Goal: Task Accomplishment & Management: Manage account settings

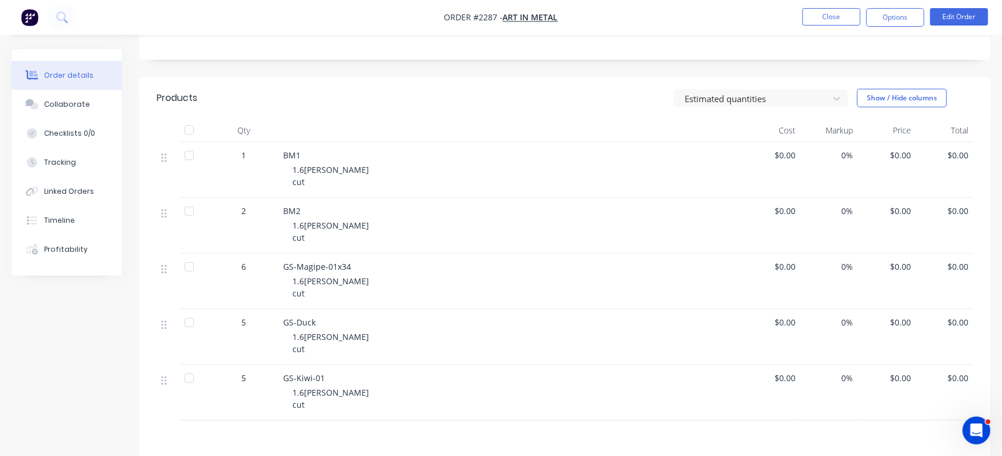
scroll to position [212, 0]
click at [86, 106] on button "Collaborate" at bounding box center [67, 104] width 110 height 29
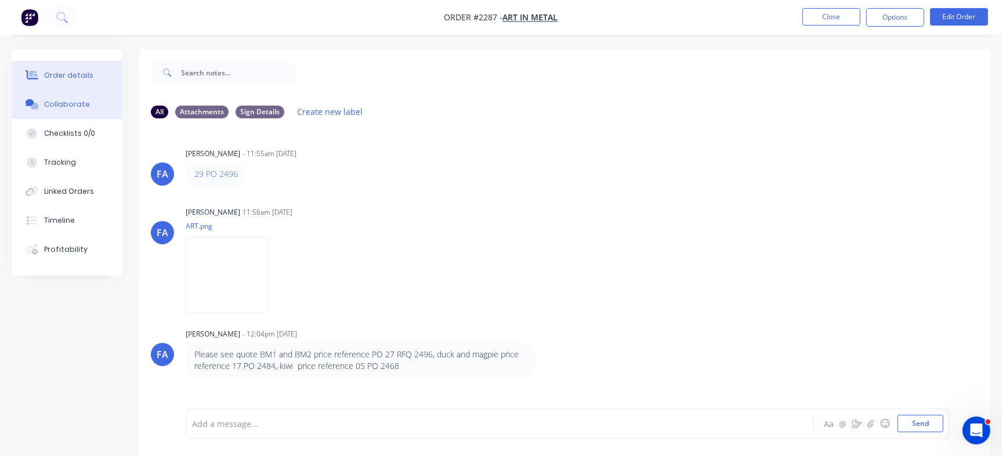
click at [64, 76] on div "Order details" at bounding box center [68, 75] width 49 height 10
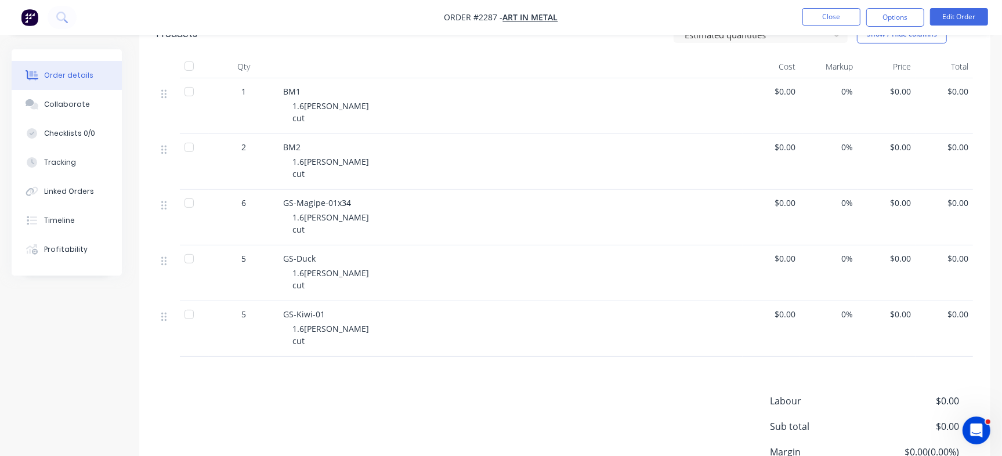
scroll to position [278, 0]
click at [98, 102] on button "Collaborate" at bounding box center [67, 104] width 110 height 29
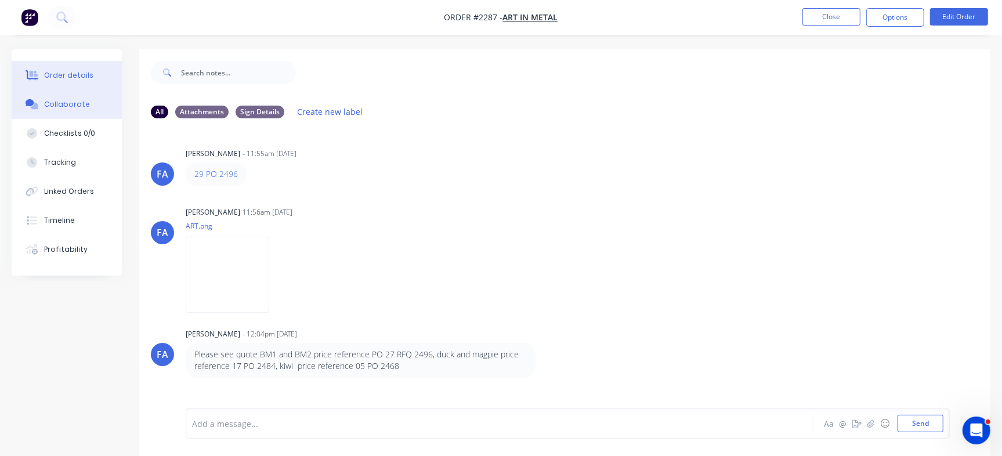
click at [74, 70] on div "Order details" at bounding box center [68, 75] width 49 height 10
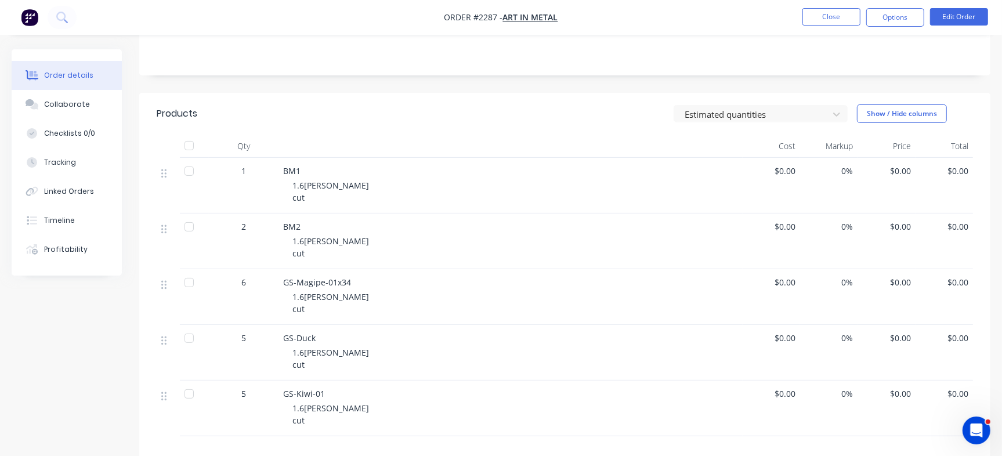
scroll to position [248, 0]
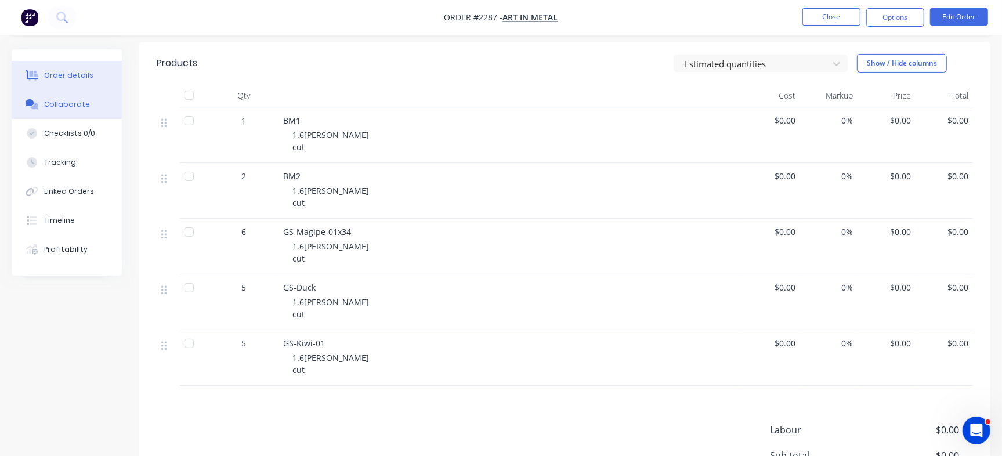
click at [89, 113] on button "Collaborate" at bounding box center [67, 104] width 110 height 29
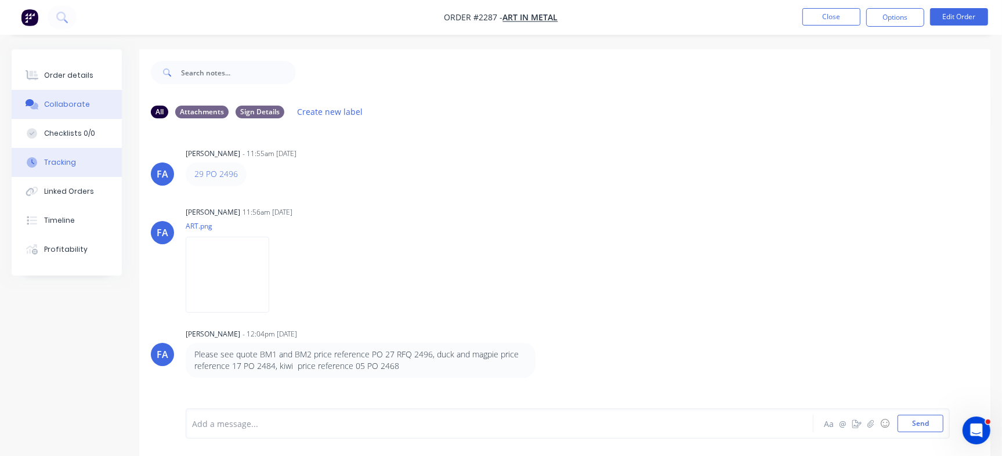
click at [71, 160] on div "Tracking" at bounding box center [60, 162] width 32 height 10
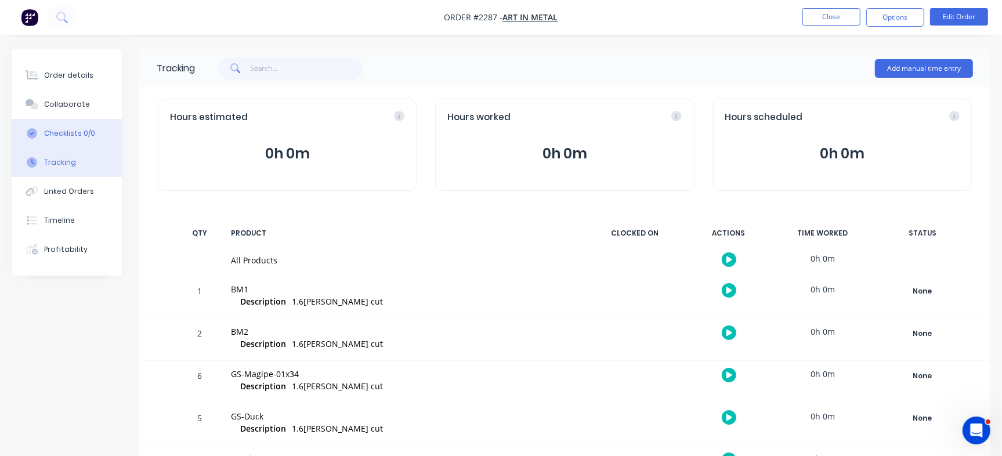
click at [99, 134] on button "Checklists 0/0" at bounding box center [67, 133] width 110 height 29
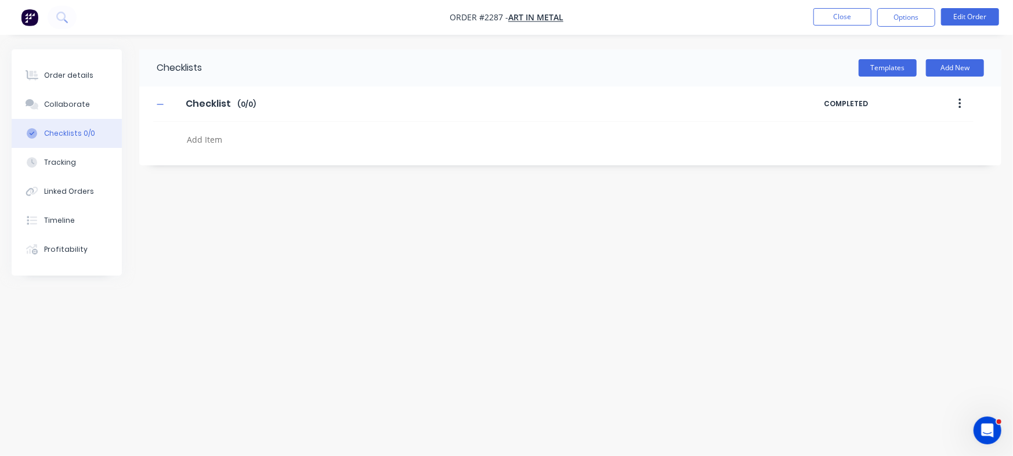
paste textarea "INV-3054"
click at [231, 137] on textarea at bounding box center [446, 139] width 528 height 17
type textarea "x"
type textarea "INV-3054"
type textarea "x"
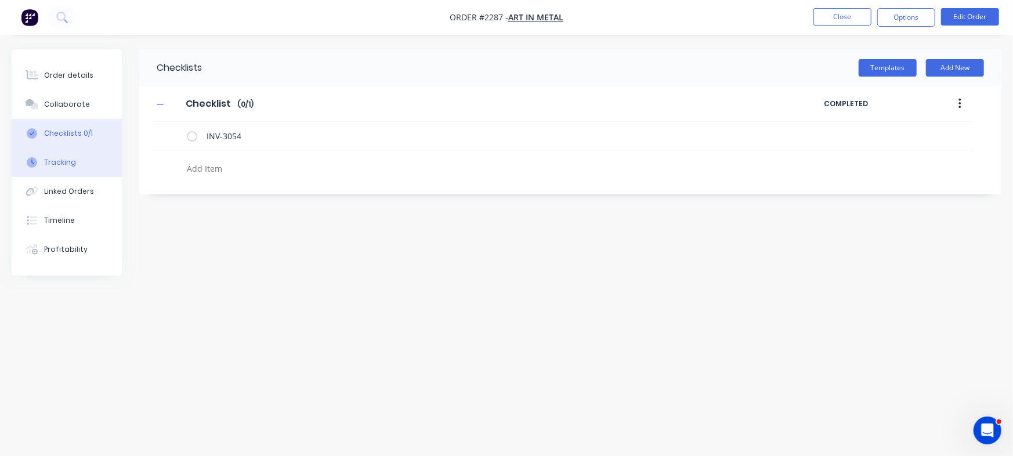
click at [90, 175] on button "Tracking" at bounding box center [67, 162] width 110 height 29
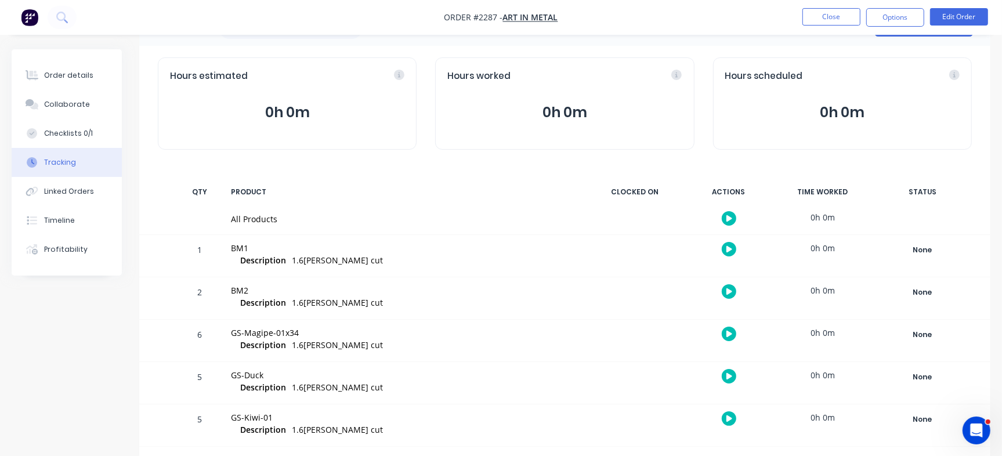
scroll to position [41, 0]
click at [83, 79] on div "Order details" at bounding box center [68, 75] width 49 height 10
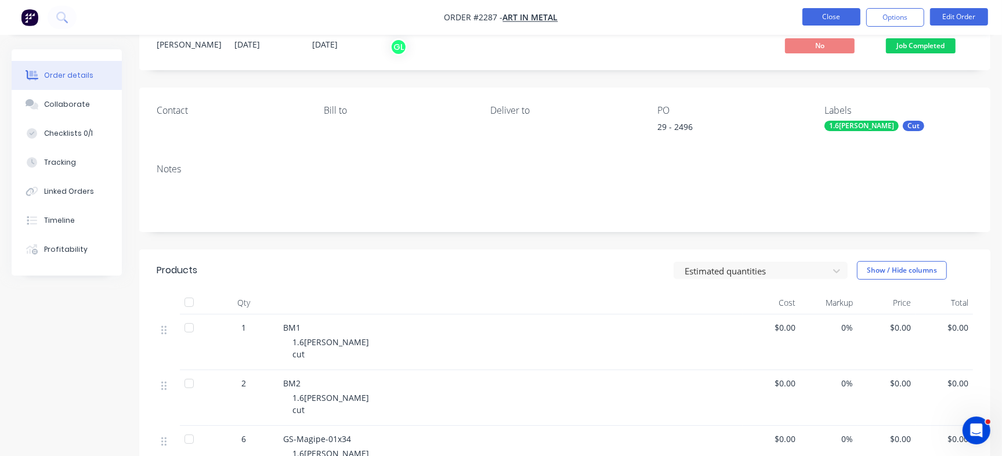
click at [826, 14] on button "Close" at bounding box center [832, 16] width 58 height 17
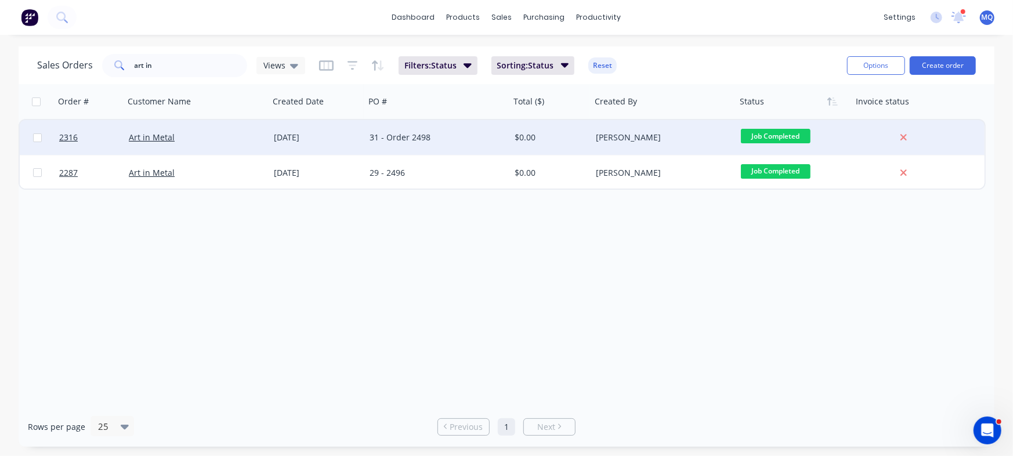
click at [459, 143] on div "31 - Order 2498" at bounding box center [437, 137] width 145 height 35
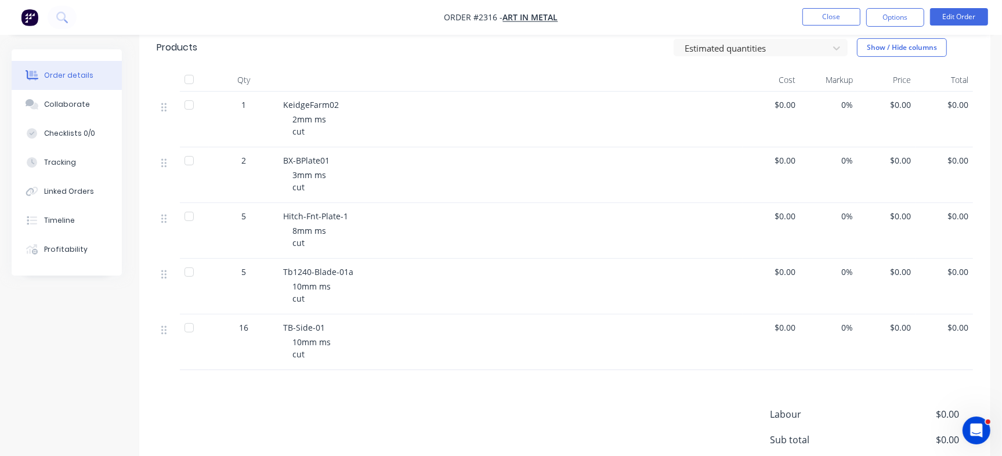
scroll to position [267, 0]
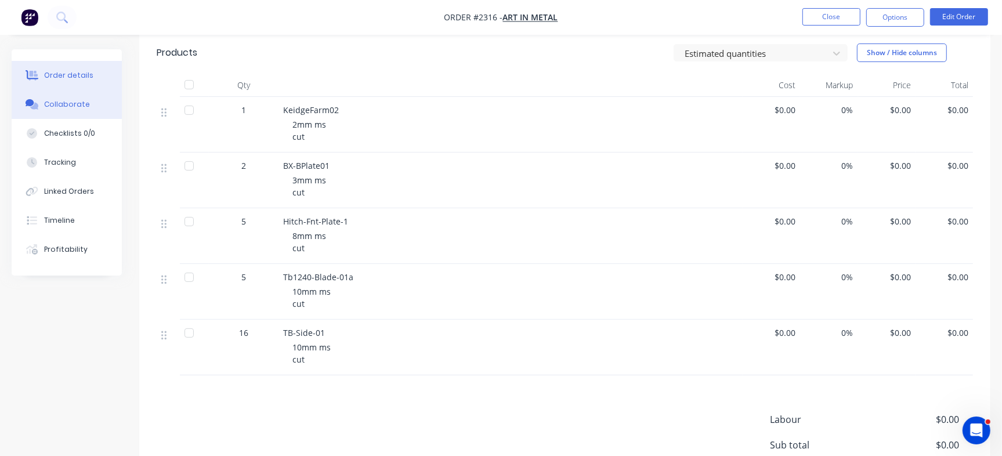
click at [93, 104] on button "Collaborate" at bounding box center [67, 104] width 110 height 29
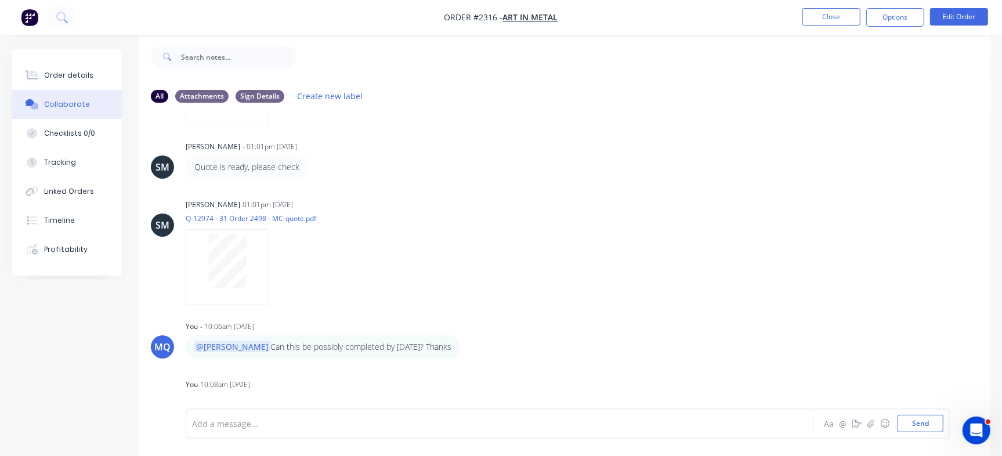
scroll to position [170, 0]
click at [204, 294] on div at bounding box center [228, 269] width 84 height 76
click at [79, 77] on div "Order details" at bounding box center [68, 75] width 49 height 10
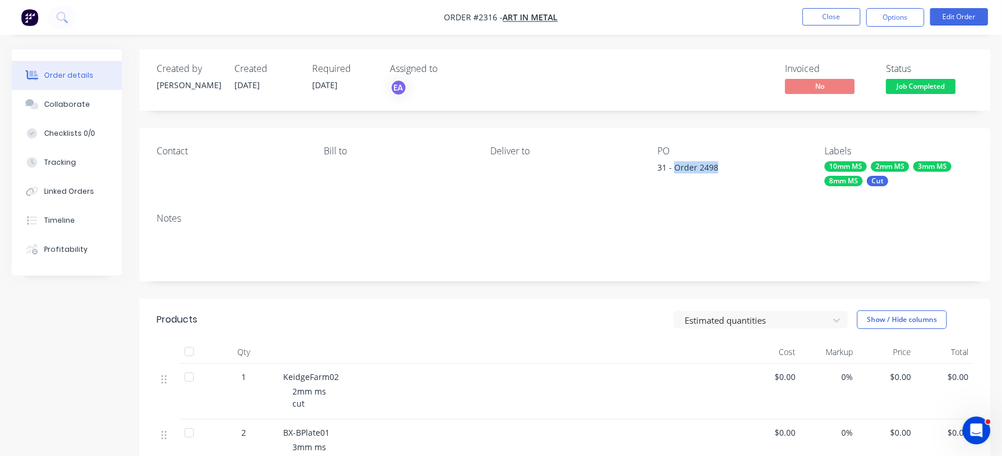
drag, startPoint x: 674, startPoint y: 166, endPoint x: 721, endPoint y: 166, distance: 47.6
click at [721, 166] on div "31 - Order 2498" at bounding box center [730, 169] width 145 height 16
copy div "Order 2498"
click at [60, 109] on div "Collaborate" at bounding box center [67, 104] width 46 height 10
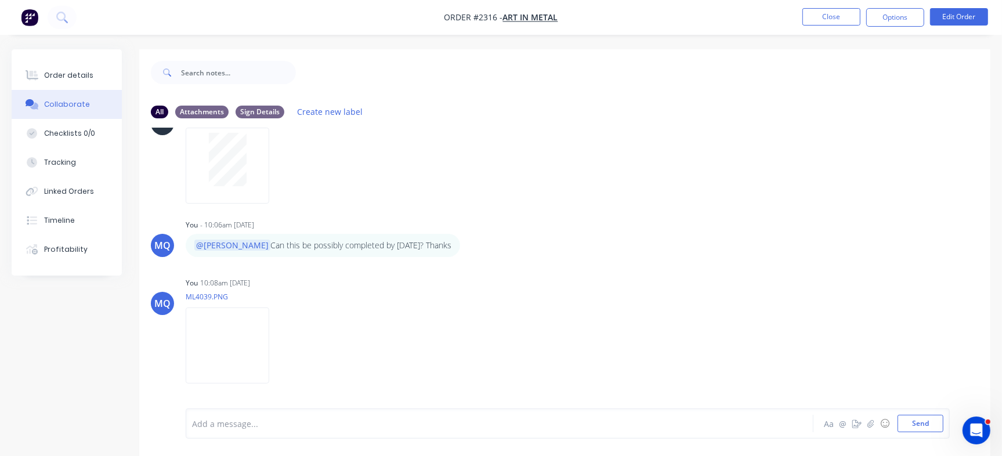
scroll to position [312, 0]
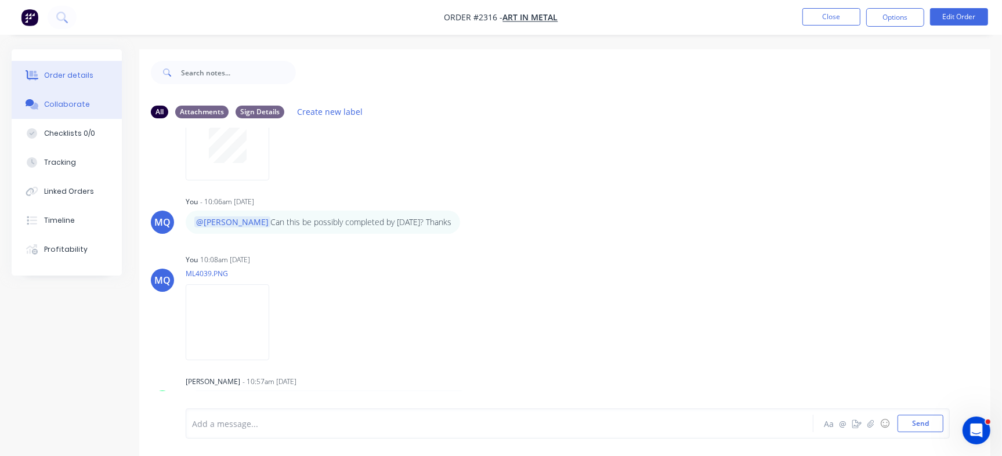
click at [80, 75] on div "Order details" at bounding box center [68, 75] width 49 height 10
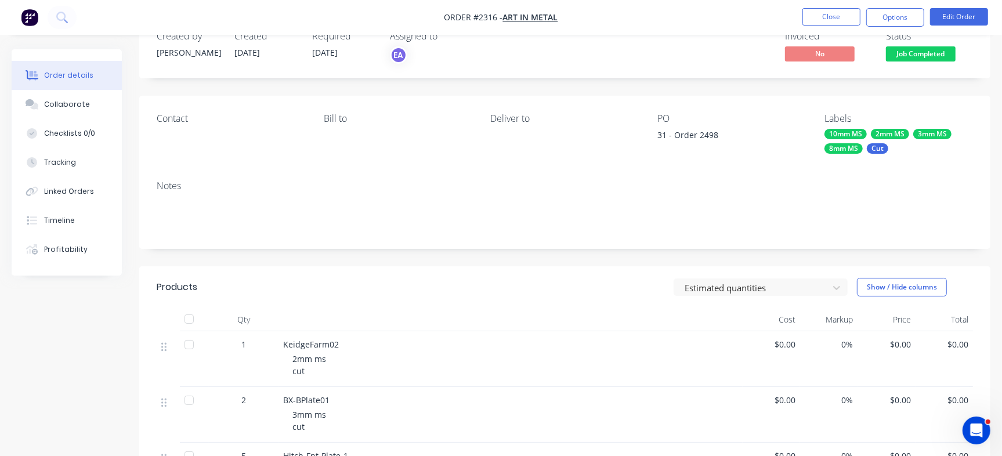
scroll to position [12, 0]
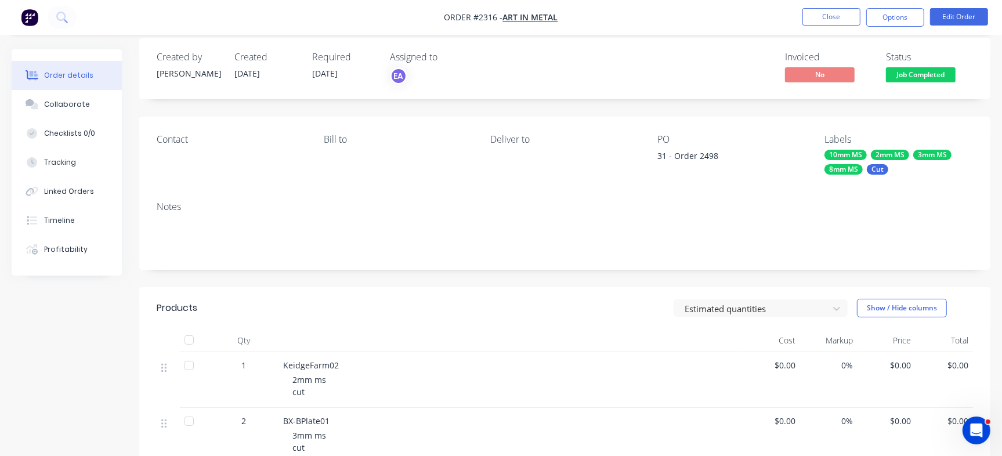
click at [712, 157] on div "31 - Order 2498" at bounding box center [730, 158] width 145 height 16
copy div "2498"
click at [66, 132] on div "Checklists 0/0" at bounding box center [69, 133] width 51 height 10
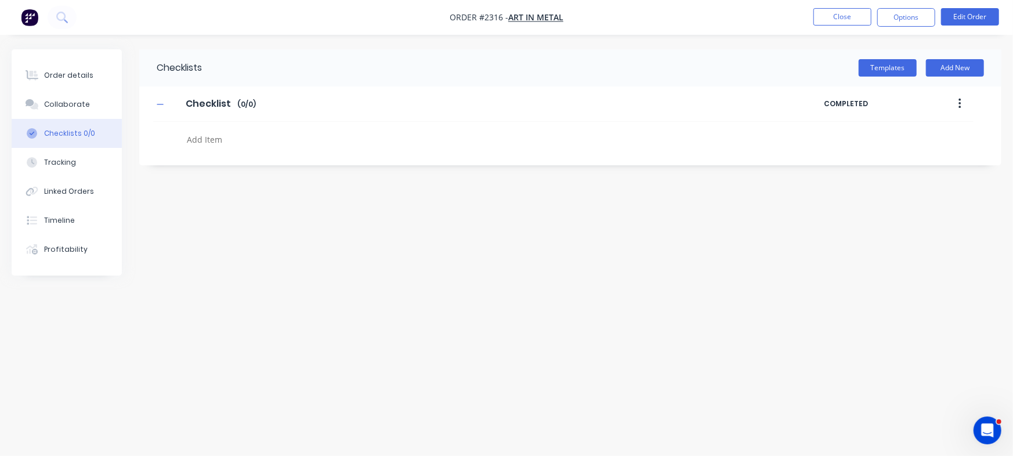
click at [297, 143] on textarea at bounding box center [446, 139] width 528 height 17
paste textarea "INV-3055"
type textarea "x"
type textarea "INV-3055"
type textarea "x"
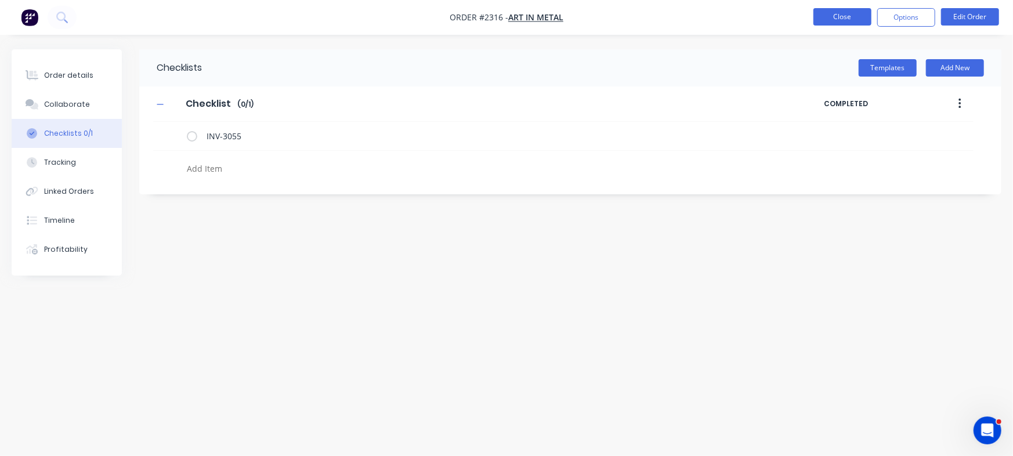
type textarea "x"
click at [824, 9] on button "Close" at bounding box center [843, 16] width 58 height 17
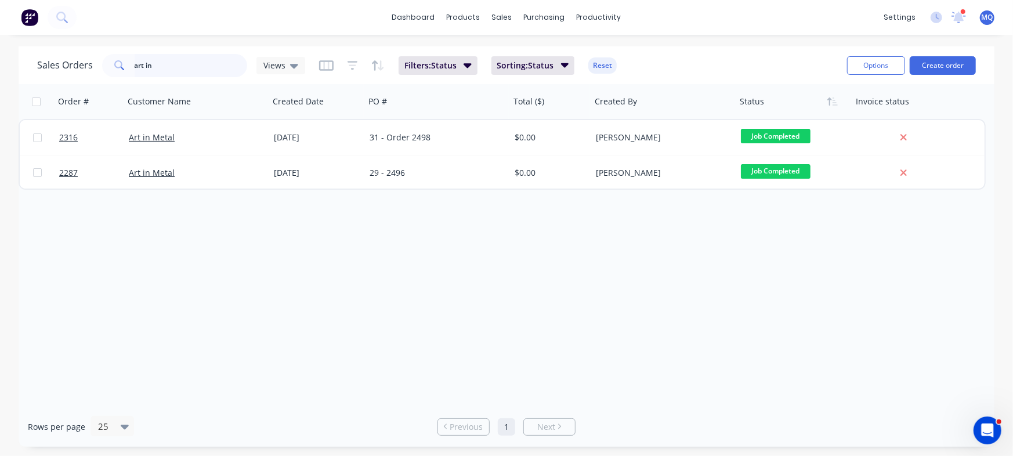
click at [220, 66] on input "art in" at bounding box center [191, 65] width 113 height 23
type input "a"
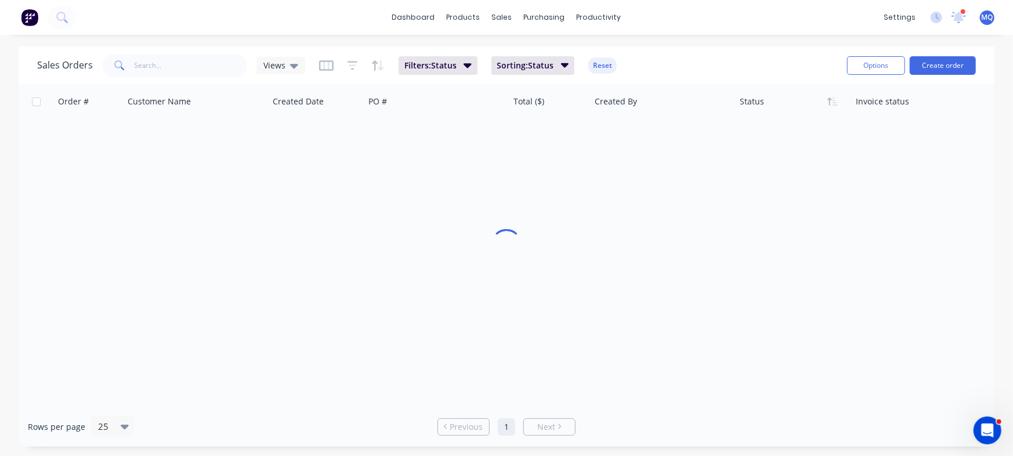
click at [441, 367] on div at bounding box center [507, 245] width 976 height 323
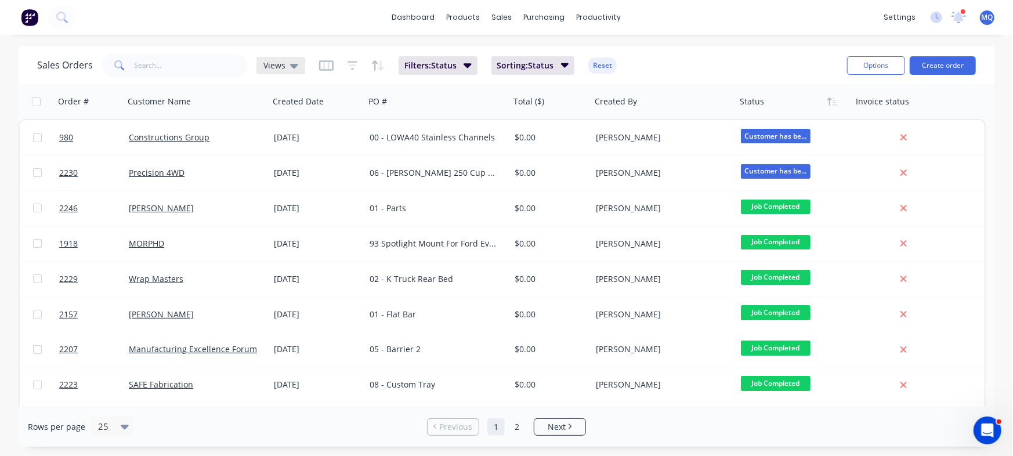
click at [284, 73] on div "Views" at bounding box center [281, 65] width 49 height 17
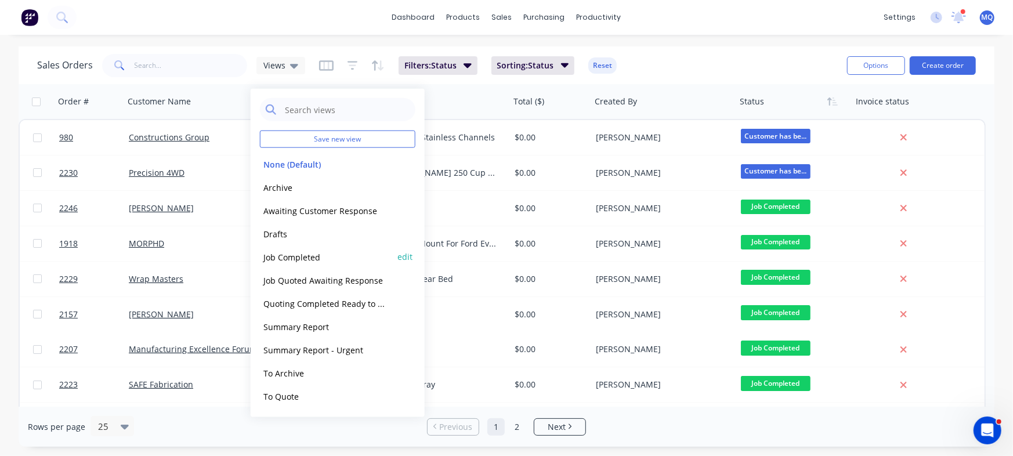
click at [296, 261] on button "Job Completed" at bounding box center [326, 256] width 132 height 13
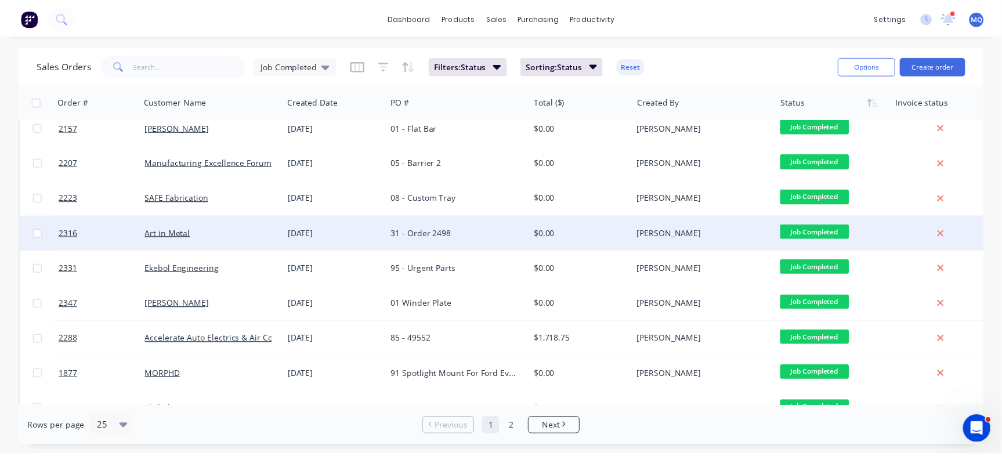
scroll to position [186, 0]
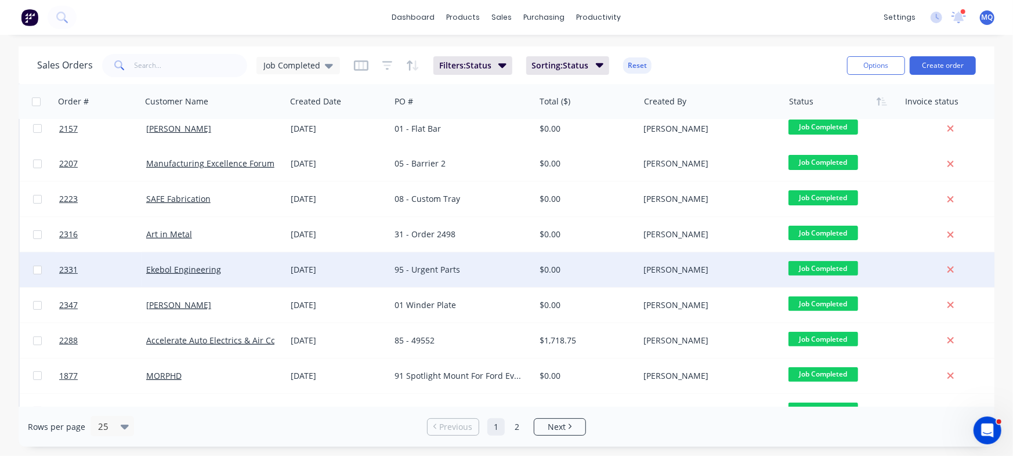
click at [244, 258] on div "Ekebol Engineering" at bounding box center [214, 269] width 145 height 35
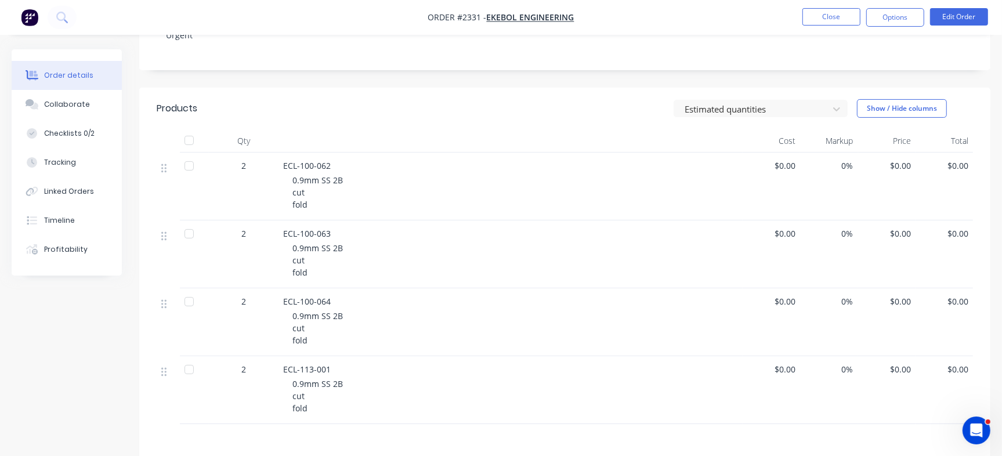
scroll to position [377, 0]
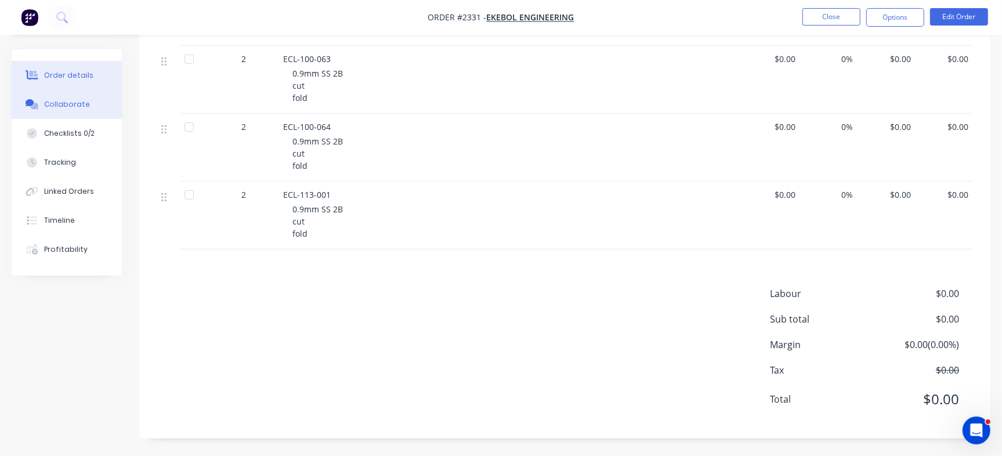
click at [92, 107] on button "Collaborate" at bounding box center [67, 104] width 110 height 29
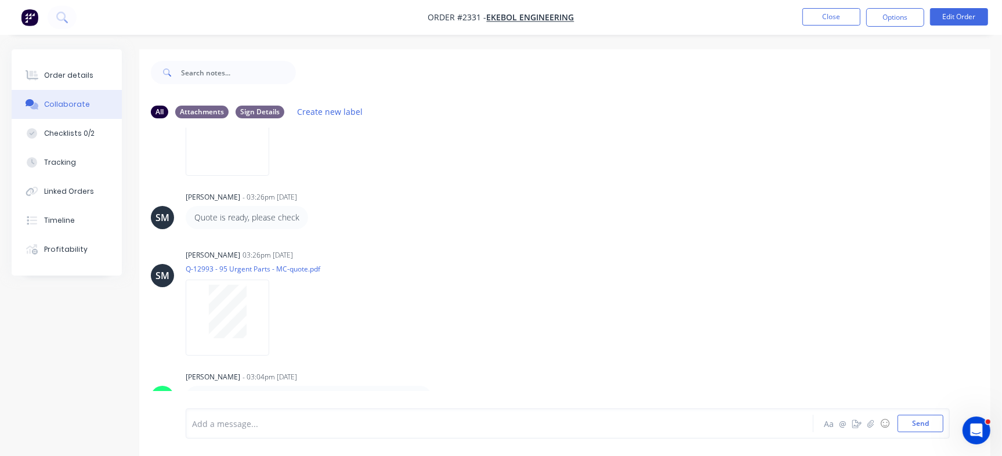
scroll to position [17, 0]
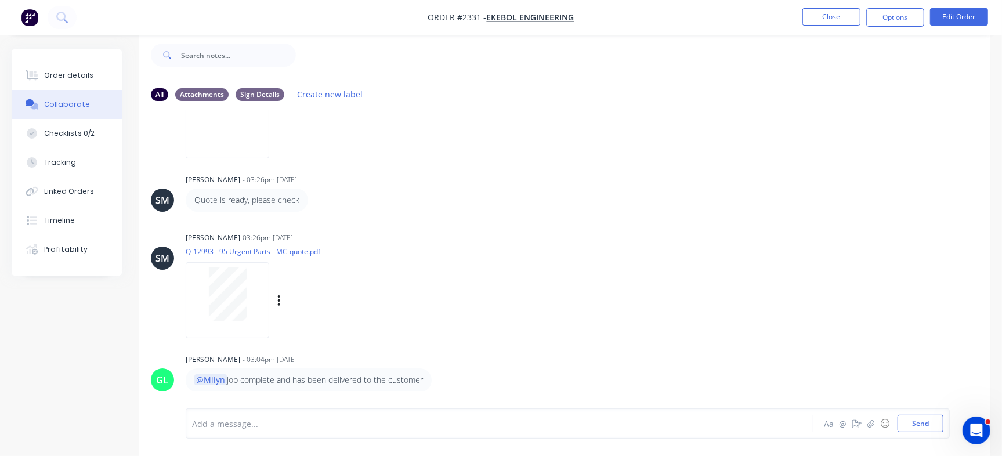
click at [259, 281] on div at bounding box center [227, 294] width 73 height 53
drag, startPoint x: 70, startPoint y: 55, endPoint x: 60, endPoint y: 78, distance: 24.7
click at [60, 78] on div "Order details Collaborate Checklists 0/2 Tracking Linked Orders Timeline Profit…" at bounding box center [67, 162] width 110 height 226
click at [60, 78] on div "Order details" at bounding box center [68, 75] width 49 height 10
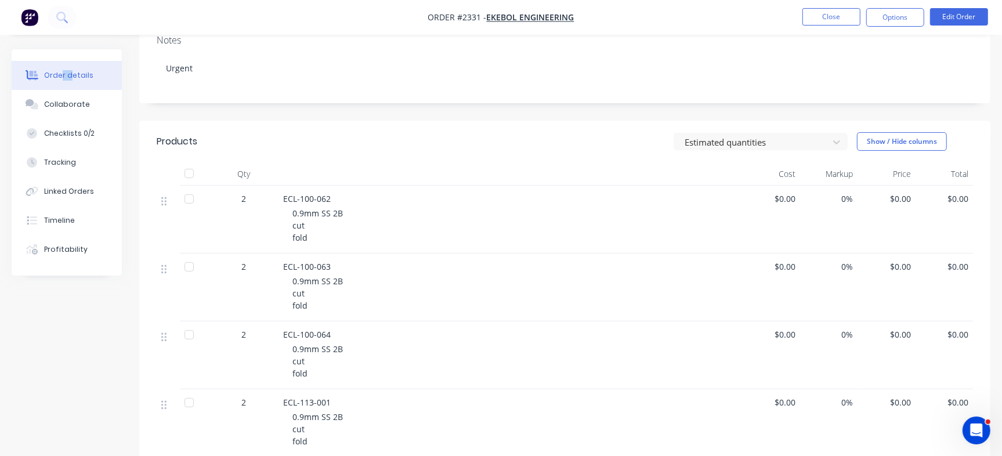
scroll to position [170, 0]
drag, startPoint x: 279, startPoint y: 399, endPoint x: 337, endPoint y: 401, distance: 57.5
click at [337, 401] on div "ECL-113-001 0.9mm SS 2B cut fold" at bounding box center [511, 423] width 464 height 68
copy span "ECL-113-001"
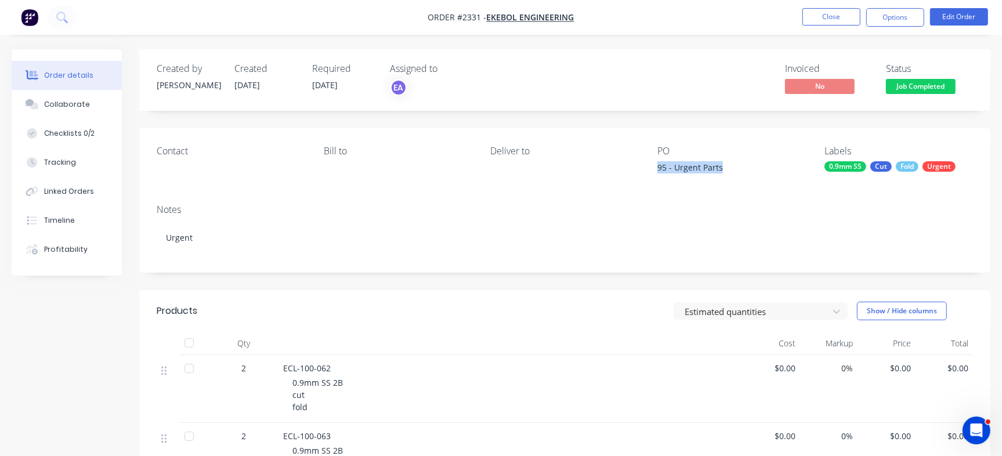
drag, startPoint x: 658, startPoint y: 166, endPoint x: 735, endPoint y: 172, distance: 77.4
click at [735, 172] on div "95 - Urgent Parts" at bounding box center [730, 169] width 145 height 16
copy div "95 - Urgent Parts"
click at [821, 20] on button "Close" at bounding box center [832, 16] width 58 height 17
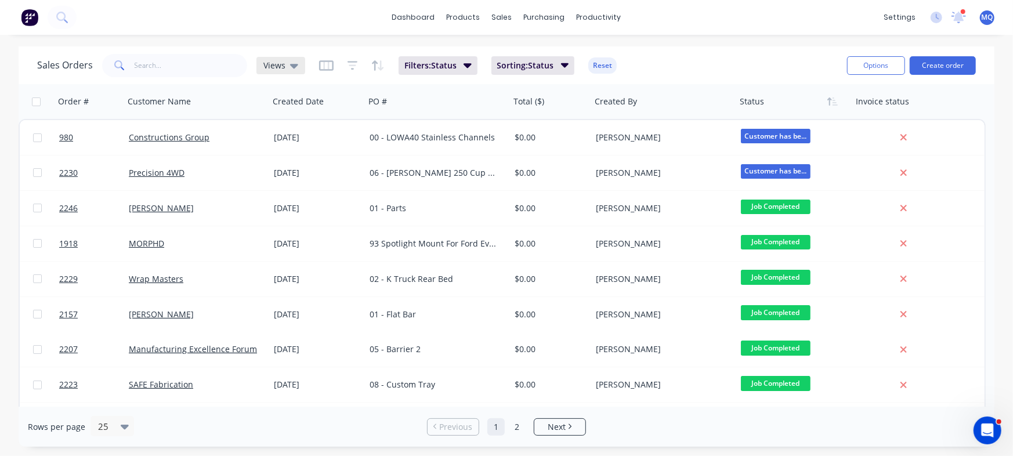
click at [264, 64] on span "Views" at bounding box center [275, 65] width 22 height 12
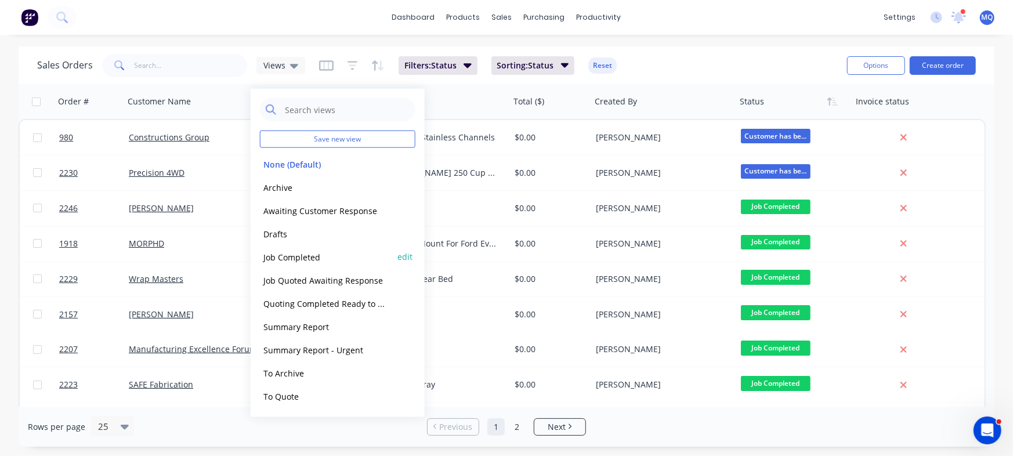
click at [284, 255] on button "Job Completed" at bounding box center [326, 256] width 132 height 13
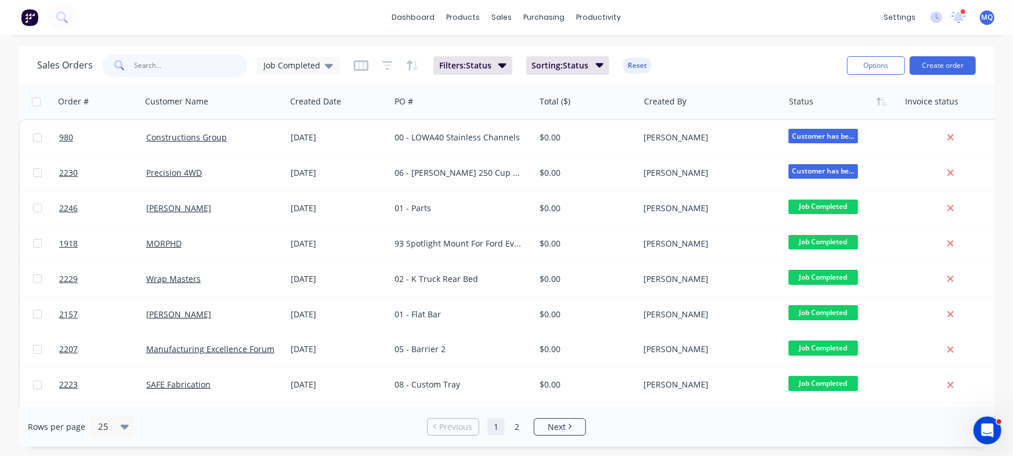
click at [174, 65] on input "text" at bounding box center [191, 65] width 113 height 23
type input "ekebol"
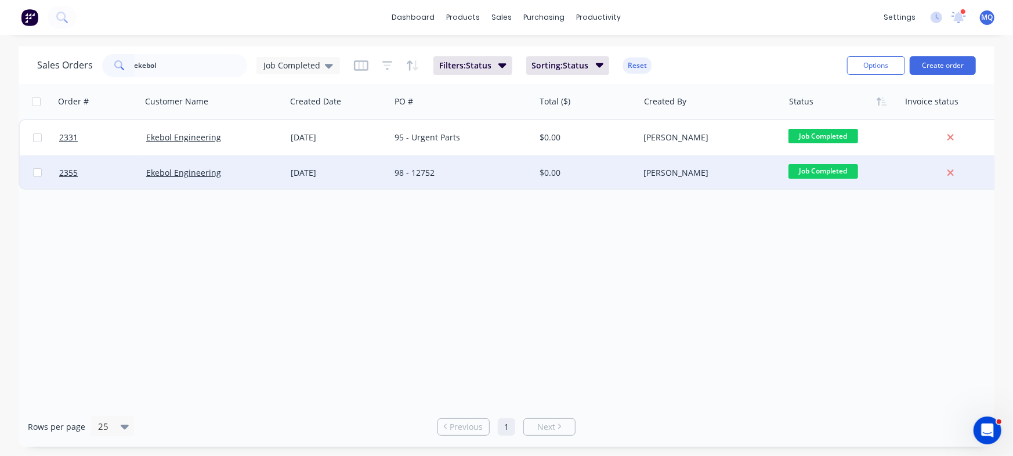
click at [333, 179] on div "[DATE]" at bounding box center [338, 173] width 104 height 35
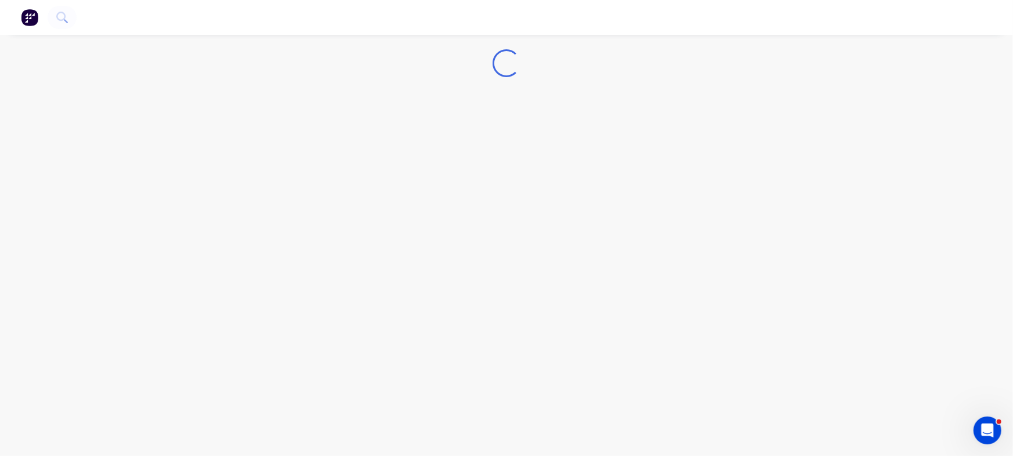
click at [333, 179] on div "Loading..." at bounding box center [506, 228] width 1013 height 456
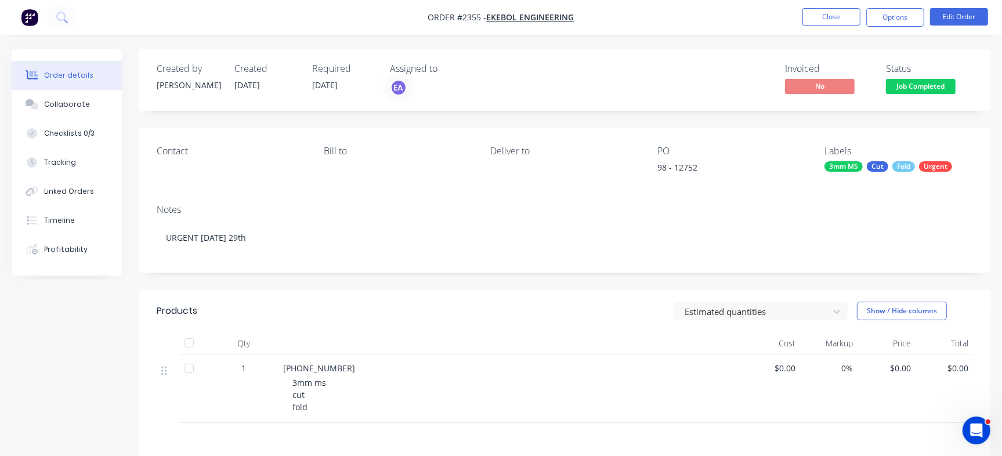
scroll to position [23, 0]
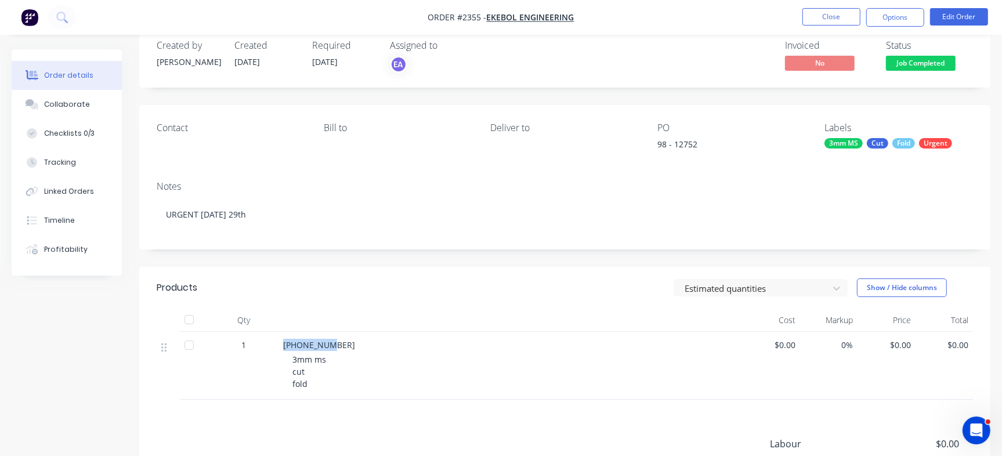
drag, startPoint x: 281, startPoint y: 340, endPoint x: 331, endPoint y: 341, distance: 49.3
click at [331, 341] on div "[PHONE_NUMBER] 3mm ms cut fold" at bounding box center [511, 366] width 464 height 68
copy span "[PHONE_NUMBER]"
click at [93, 103] on button "Collaborate" at bounding box center [67, 104] width 110 height 29
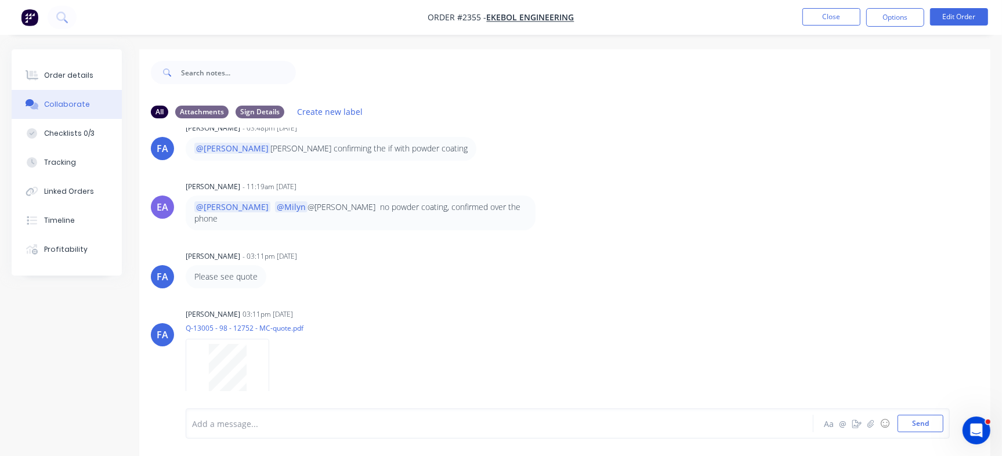
scroll to position [17, 0]
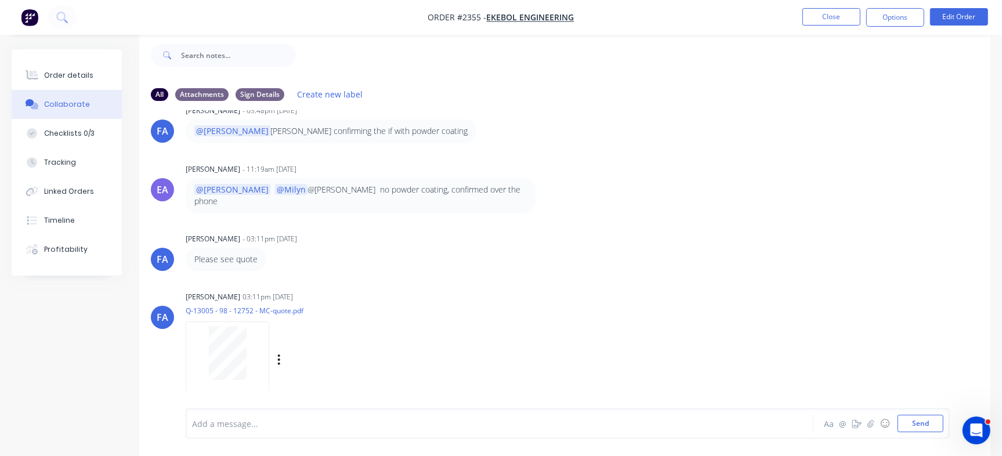
click at [206, 331] on div at bounding box center [227, 353] width 73 height 53
click at [89, 72] on button "Order details" at bounding box center [67, 75] width 110 height 29
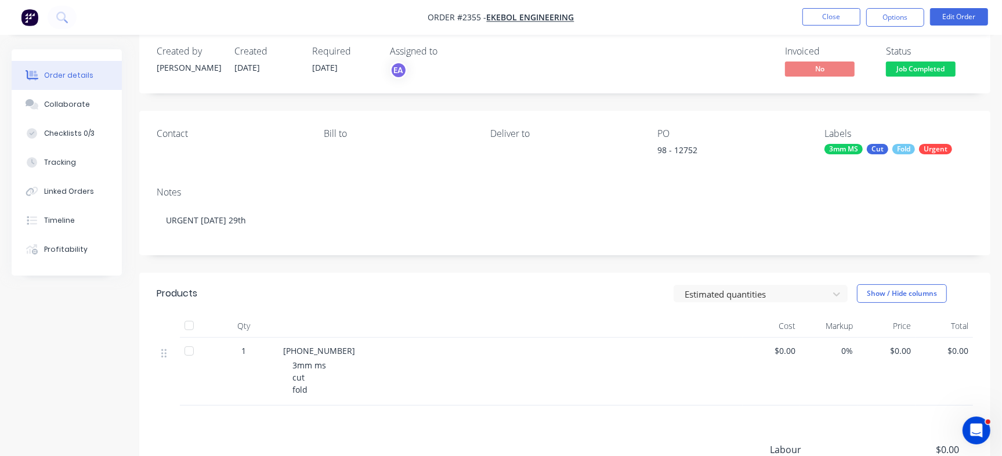
click at [692, 152] on div "98 - 12752" at bounding box center [730, 152] width 145 height 16
copy div "12752"
click at [98, 125] on button "Checklists 0/3" at bounding box center [67, 133] width 110 height 29
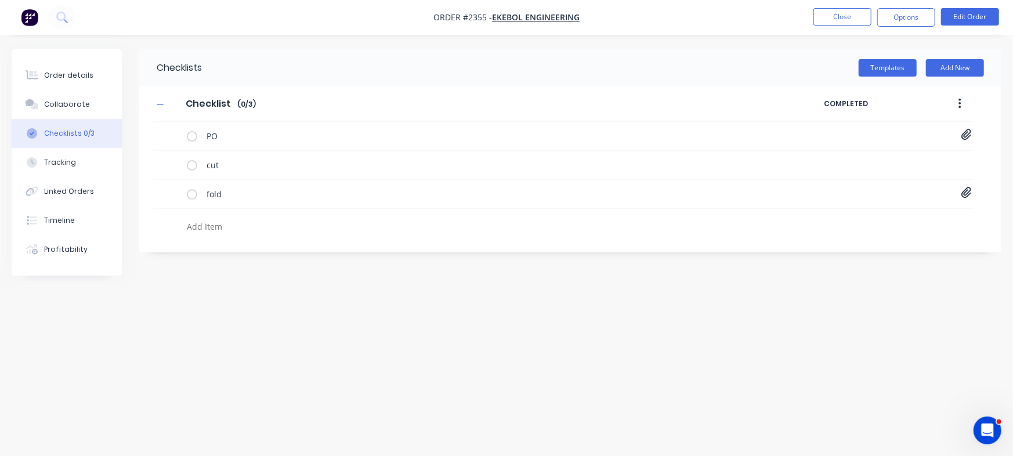
paste textarea "INV-3056"
type textarea "x"
type textarea "INV-3056"
click at [223, 223] on textarea "INV-3056" at bounding box center [446, 226] width 528 height 17
type textarea "x"
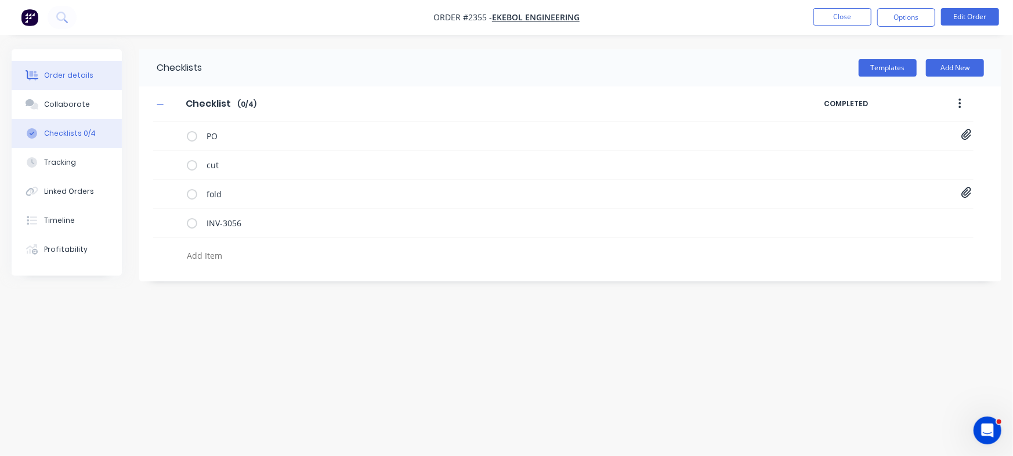
type textarea "x"
click at [74, 85] on button "Order details" at bounding box center [67, 75] width 110 height 29
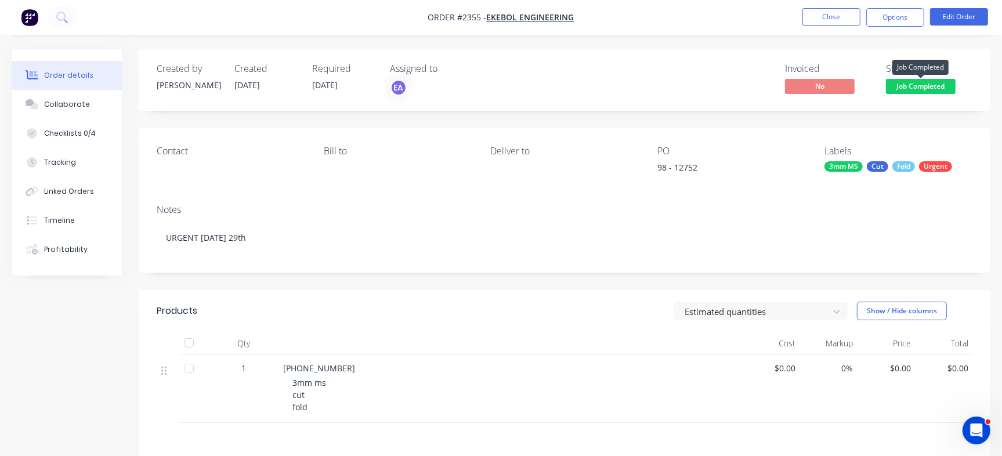
click at [905, 87] on span "Job Completed" at bounding box center [921, 86] width 70 height 15
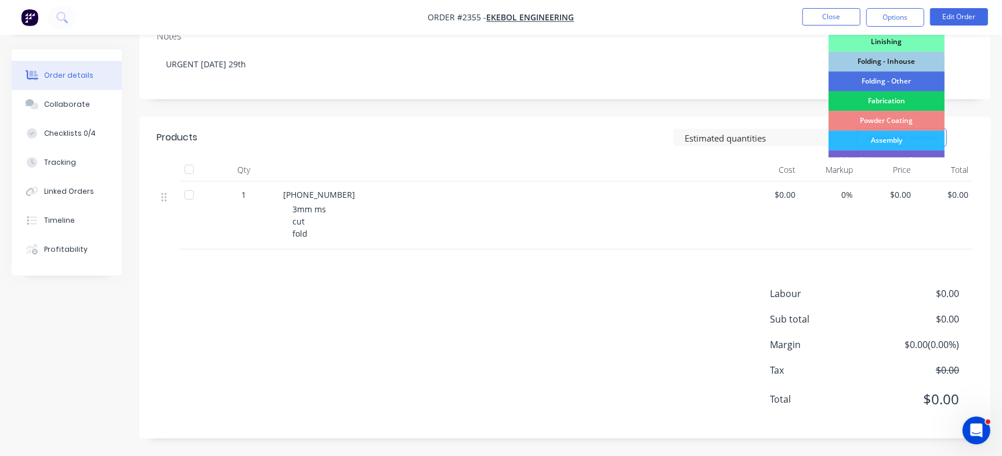
scroll to position [239, 0]
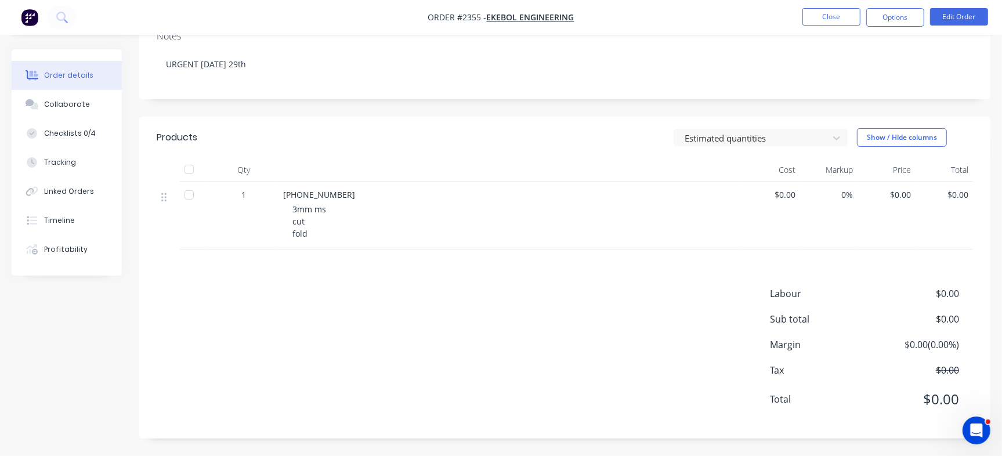
click at [478, 340] on div "Labour $0.00 Sub total $0.00 Margin $0.00 ( 0.00 %) Tax $0.00 Total $0.00" at bounding box center [565, 354] width 817 height 135
drag, startPoint x: 284, startPoint y: 194, endPoint x: 332, endPoint y: 193, distance: 47.6
click at [332, 193] on div "[PHONE_NUMBER]" at bounding box center [510, 195] width 455 height 12
copy span "[PHONE_NUMBER]"
click at [843, 19] on button "Close" at bounding box center [832, 16] width 58 height 17
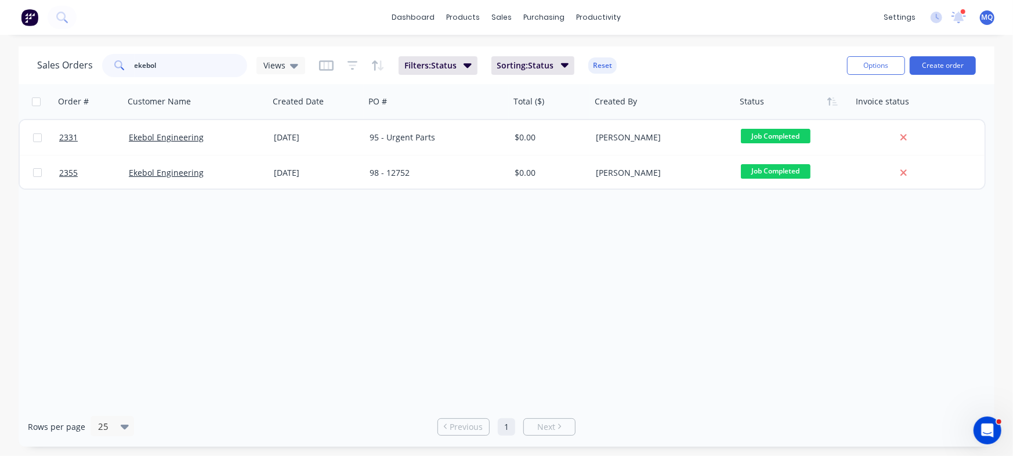
click at [228, 70] on input "ekebol" at bounding box center [191, 65] width 113 height 23
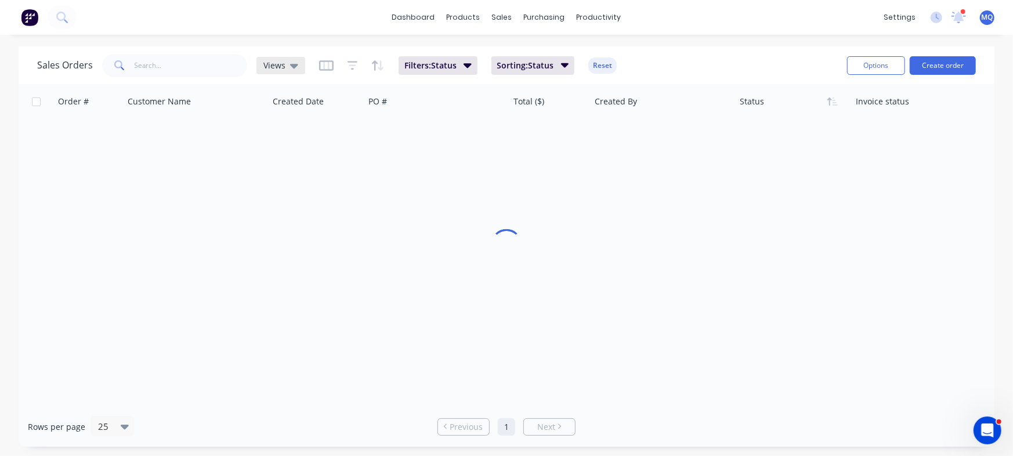
click at [282, 68] on span "Views" at bounding box center [275, 65] width 22 height 12
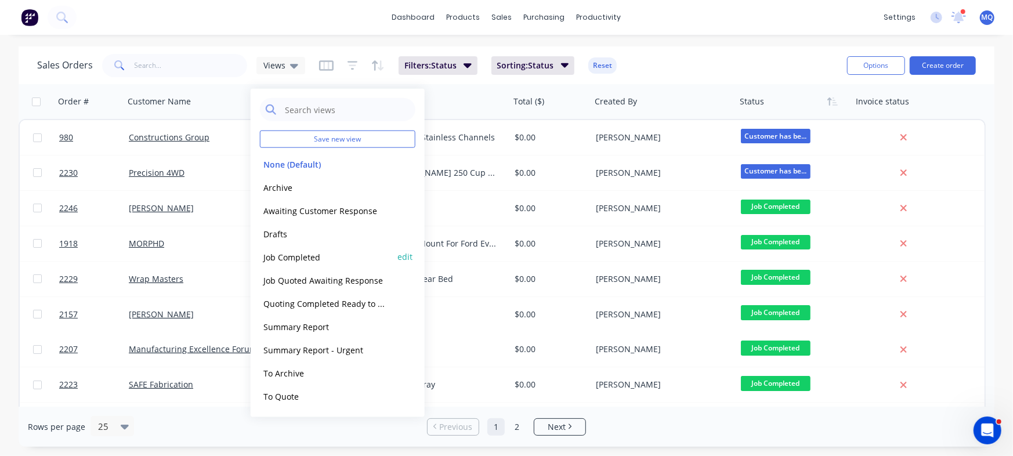
click at [297, 266] on div "Job Completed edit" at bounding box center [338, 257] width 156 height 23
click at [315, 262] on button "Job Completed" at bounding box center [326, 256] width 132 height 13
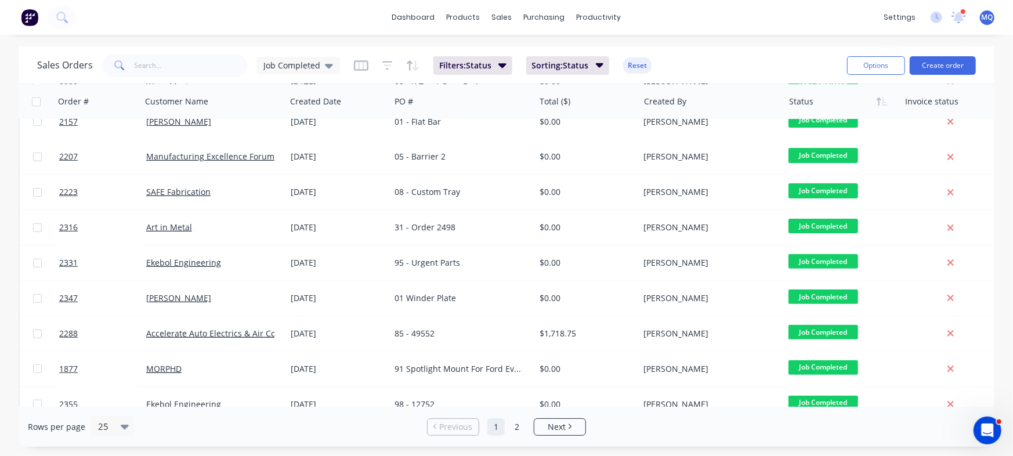
scroll to position [199, 0]
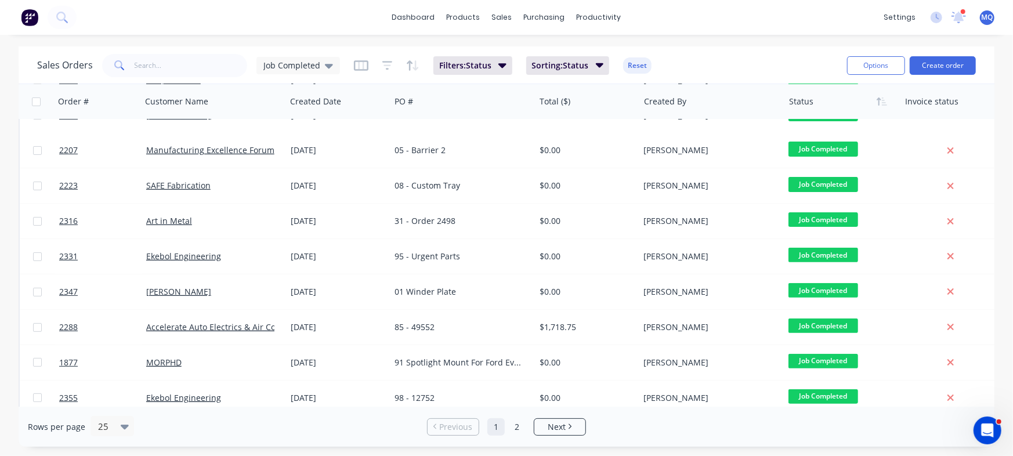
click at [342, 294] on div "[DATE]" at bounding box center [338, 292] width 95 height 12
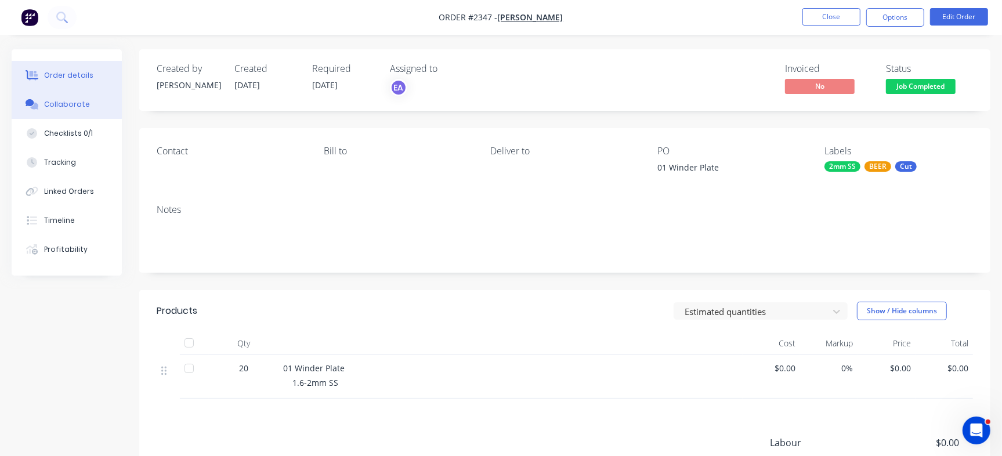
click at [93, 107] on button "Collaborate" at bounding box center [67, 104] width 110 height 29
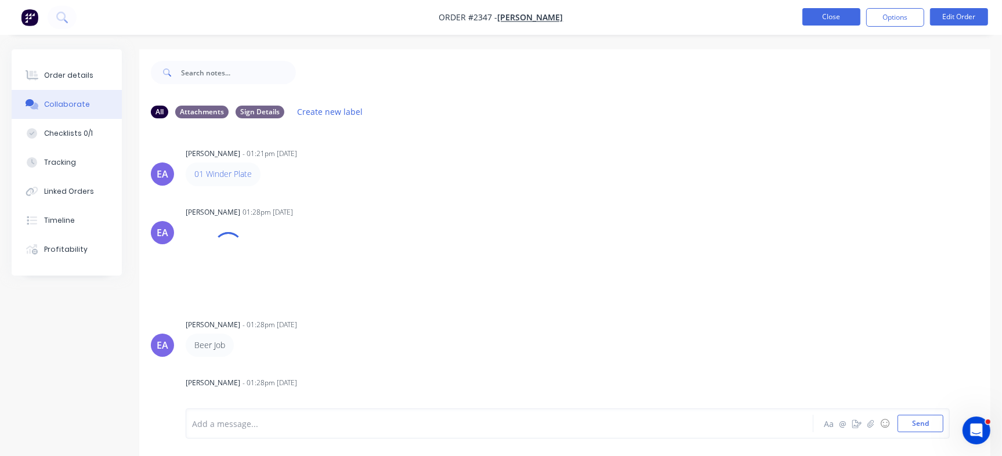
click at [807, 16] on button "Close" at bounding box center [832, 16] width 58 height 17
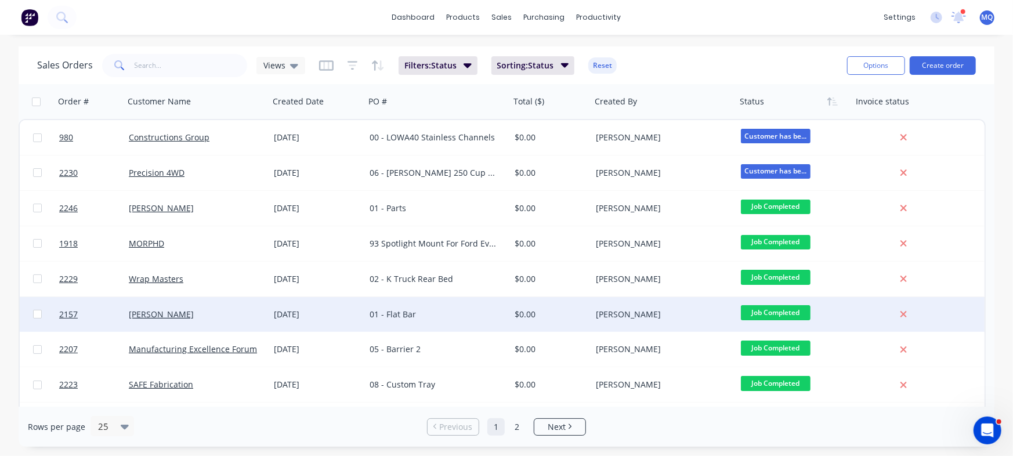
scroll to position [298, 0]
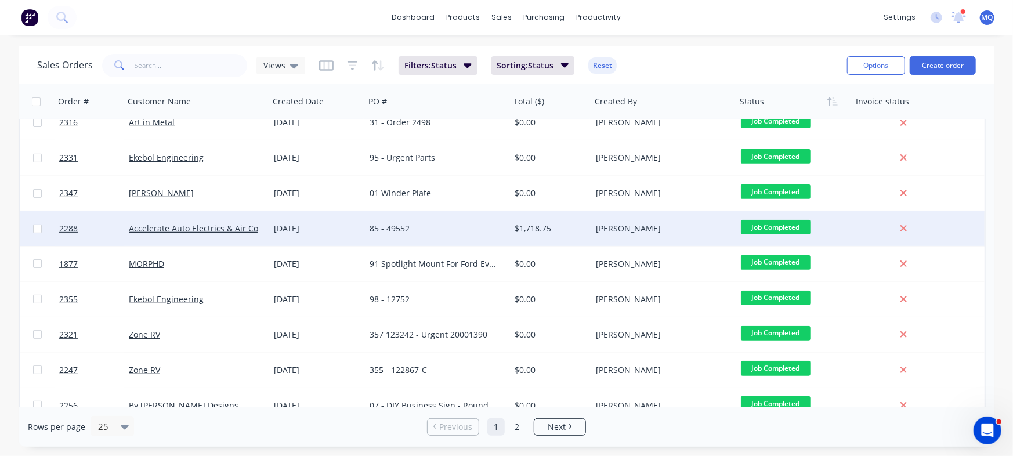
click at [459, 228] on div "85 - 49552" at bounding box center [434, 229] width 129 height 12
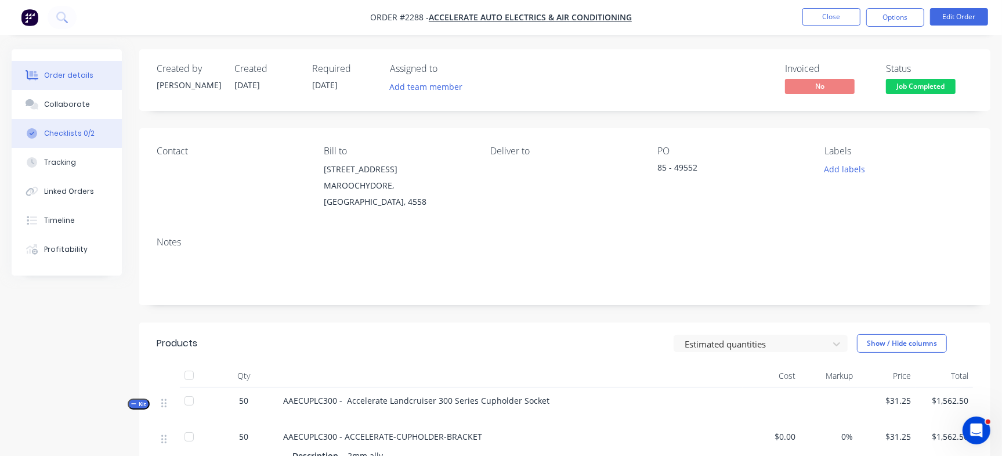
click at [92, 128] on button "Checklists 0/2" at bounding box center [67, 133] width 110 height 29
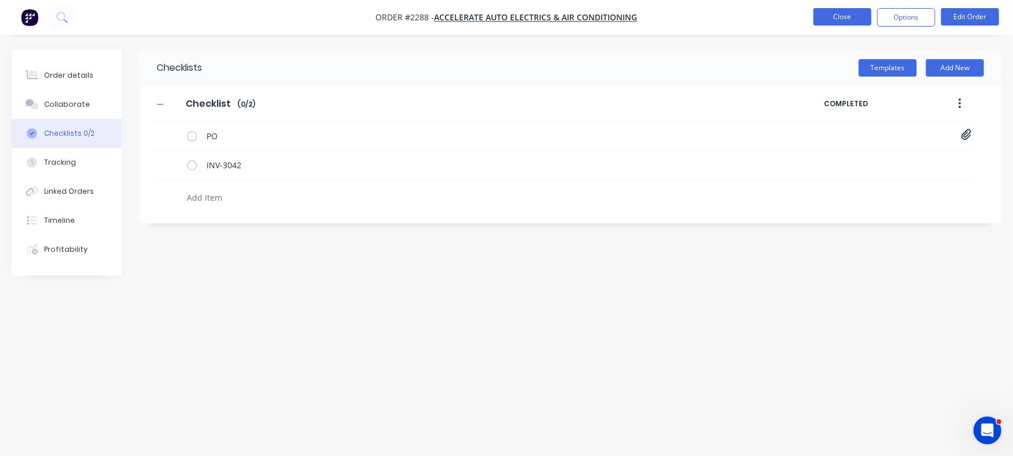
click at [835, 9] on button "Close" at bounding box center [843, 16] width 58 height 17
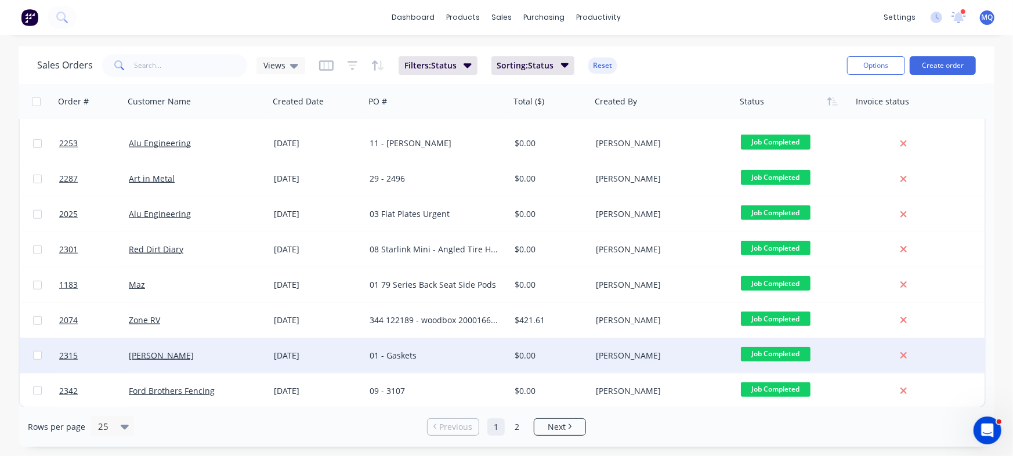
scroll to position [595, 0]
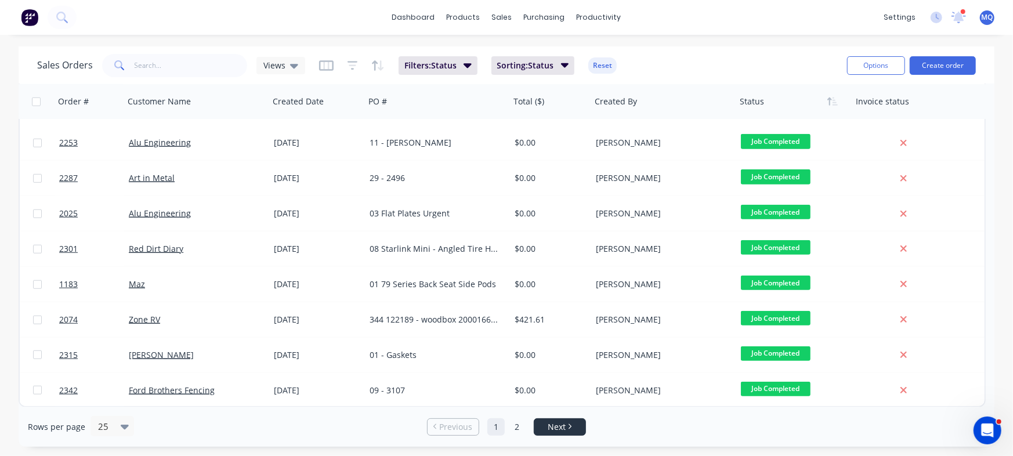
click at [585, 435] on ul "Previous 1 2 Next" at bounding box center [507, 426] width 168 height 17
click at [569, 427] on icon "Next page" at bounding box center [569, 427] width 3 height 6
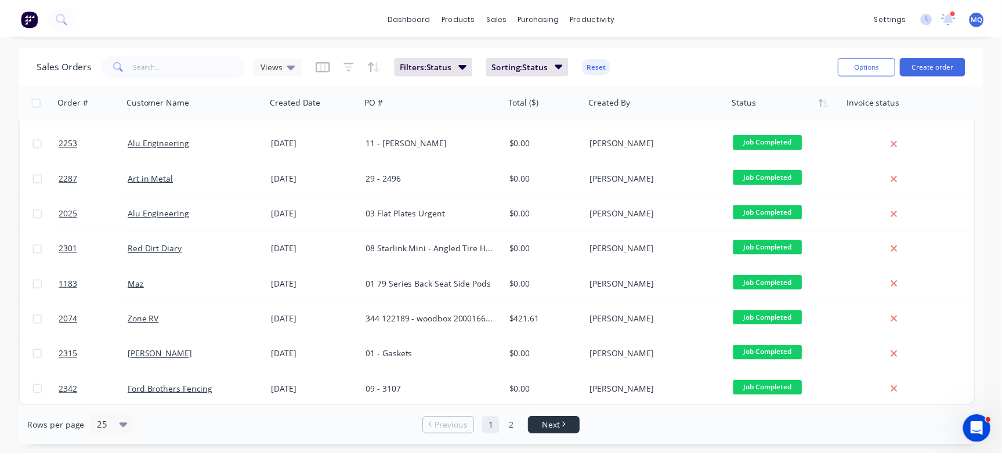
scroll to position [0, 0]
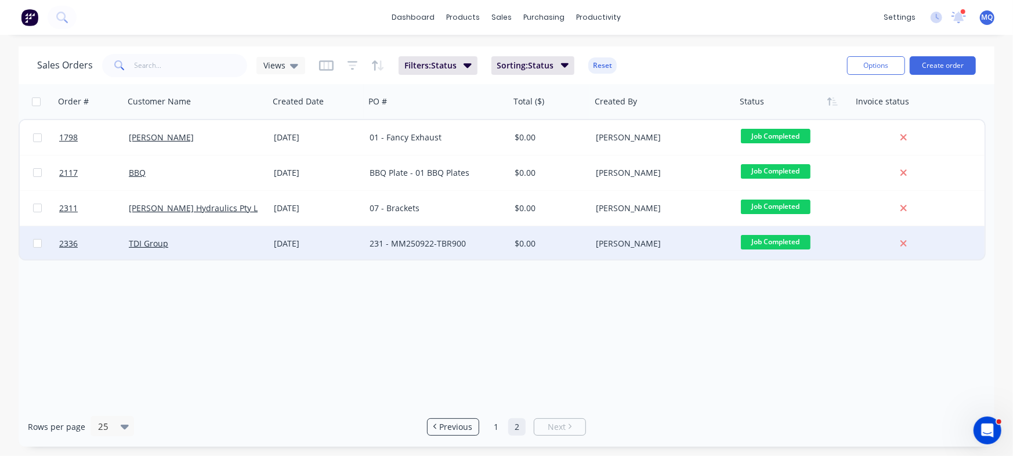
click at [477, 241] on div "231 - MM250922-TBR900" at bounding box center [434, 244] width 129 height 12
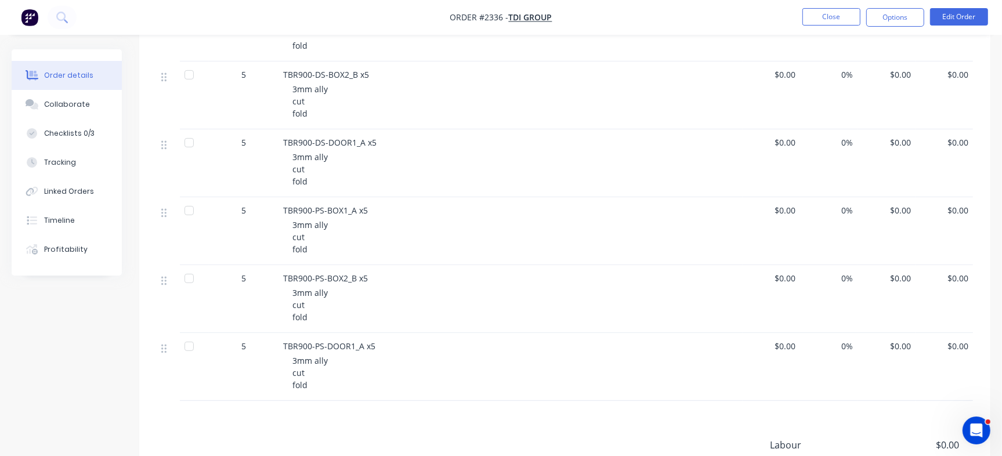
scroll to position [336, 0]
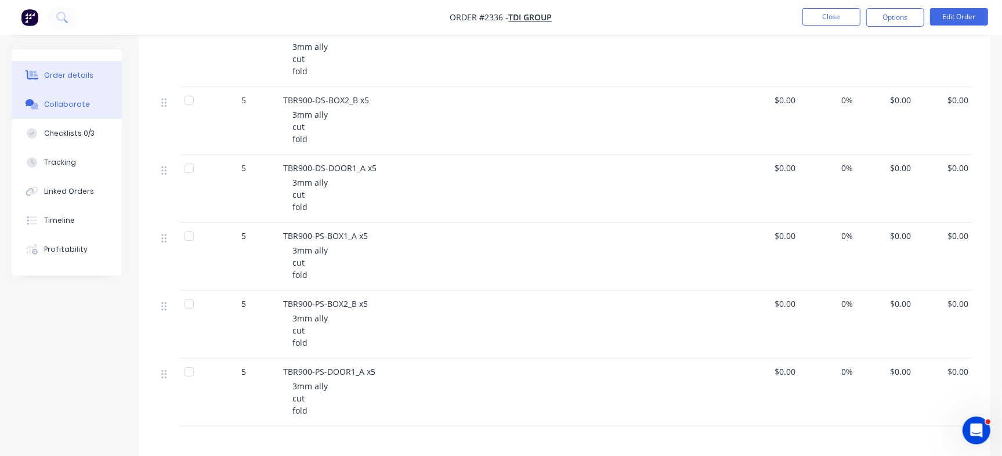
click at [117, 108] on button "Collaborate" at bounding box center [67, 104] width 110 height 29
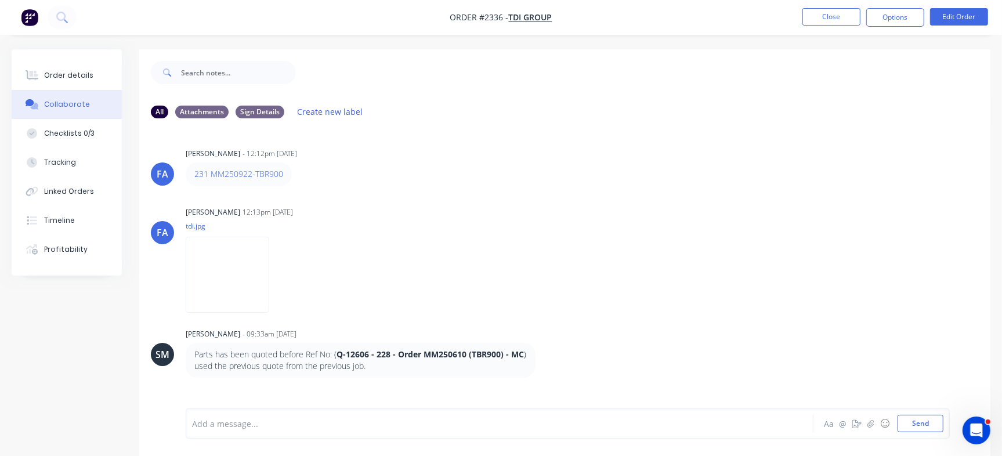
scroll to position [17, 0]
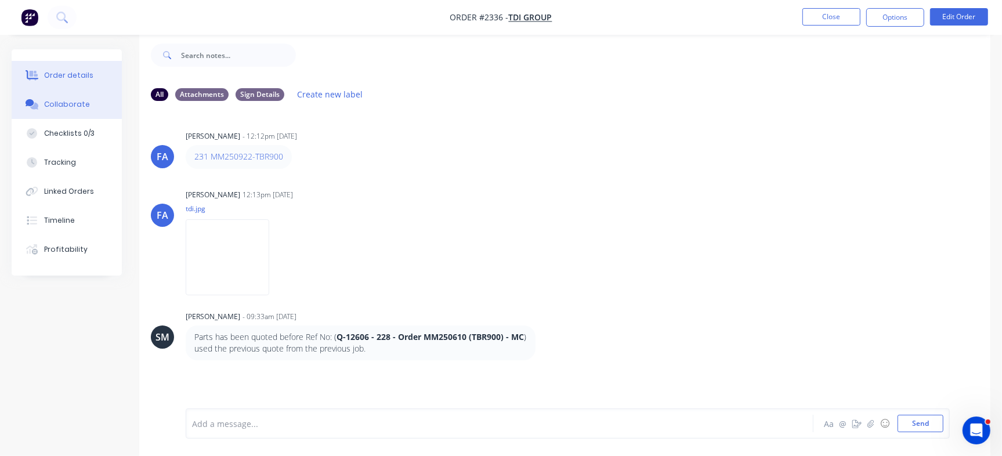
click at [84, 71] on div "Order details" at bounding box center [68, 75] width 49 height 10
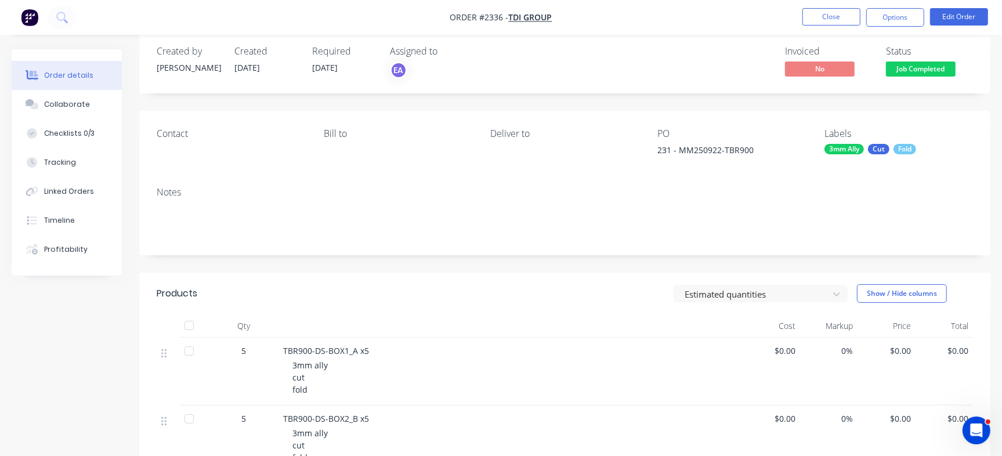
click at [300, 346] on span "TBR900-DS-BOX1_A x5" at bounding box center [326, 350] width 86 height 11
drag, startPoint x: 284, startPoint y: 351, endPoint x: 358, endPoint y: 355, distance: 73.2
click at [358, 355] on span "TBR900-DS-BOX1_A x5" at bounding box center [326, 350] width 86 height 11
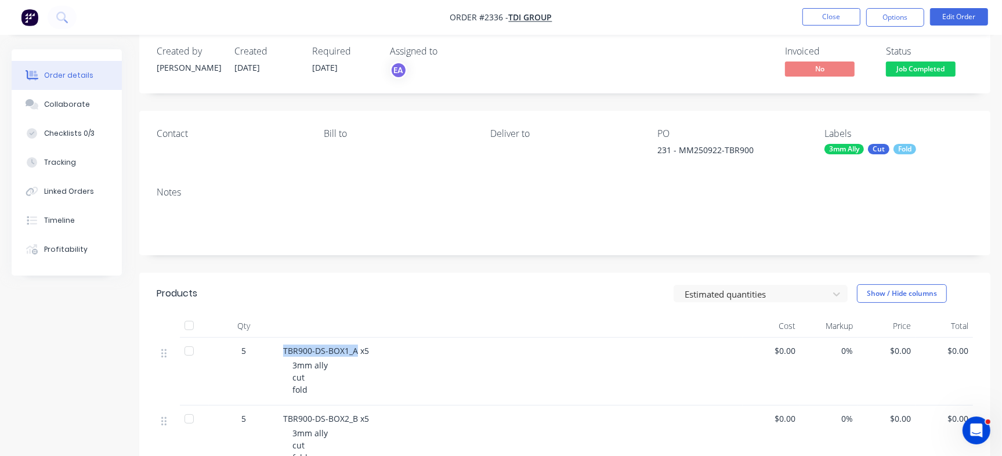
copy span "TBR900-DS-BOX1_A"
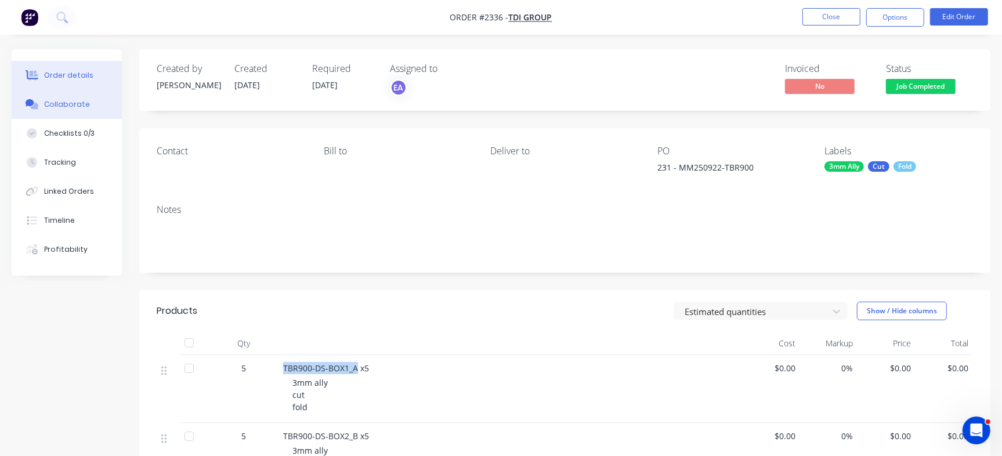
click at [78, 103] on div "Collaborate" at bounding box center [67, 104] width 46 height 10
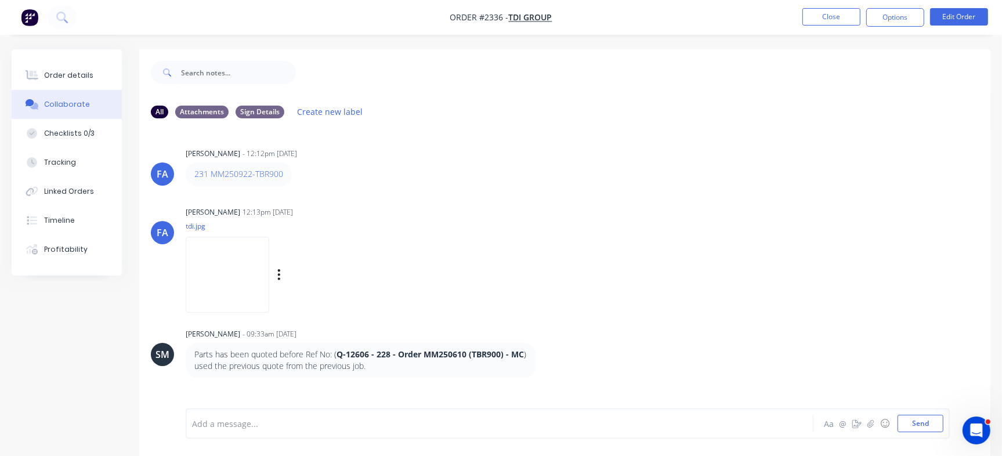
scroll to position [17, 0]
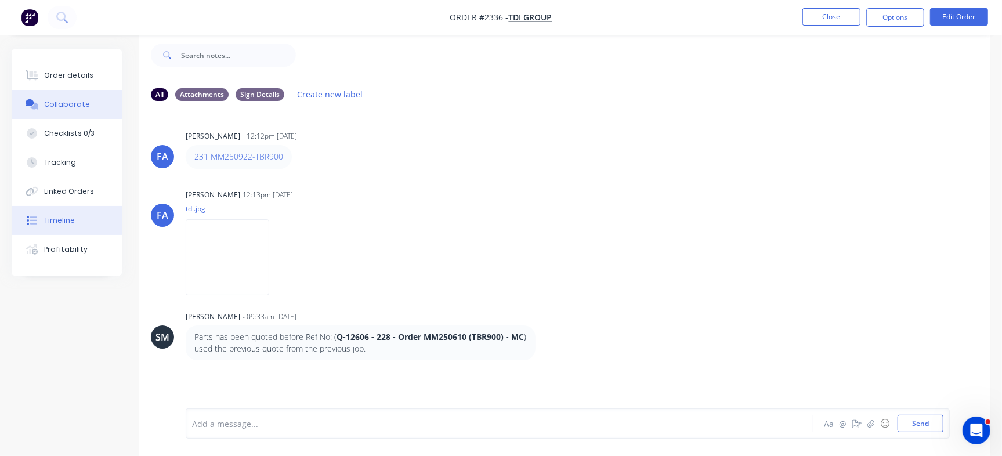
click at [66, 218] on div "Timeline" at bounding box center [59, 220] width 31 height 10
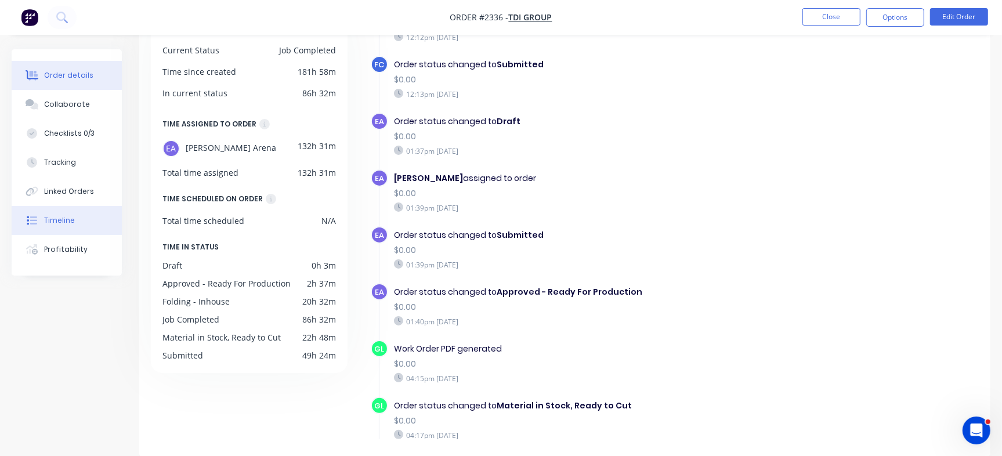
click at [86, 80] on div "Order details" at bounding box center [68, 75] width 49 height 10
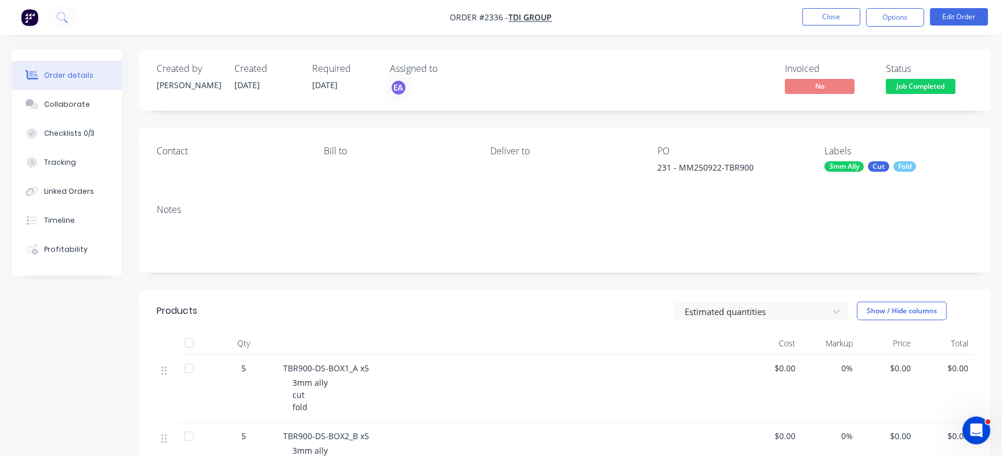
click at [695, 166] on div "231 - MM250922-TBR900" at bounding box center [730, 169] width 145 height 16
copy div "MM250922"
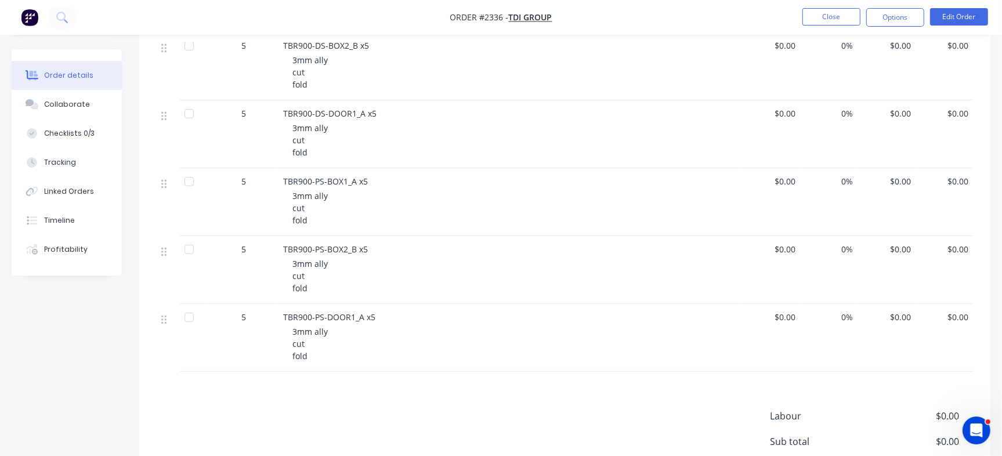
scroll to position [392, 0]
click at [81, 131] on div "Checklists 0/3" at bounding box center [69, 133] width 50 height 10
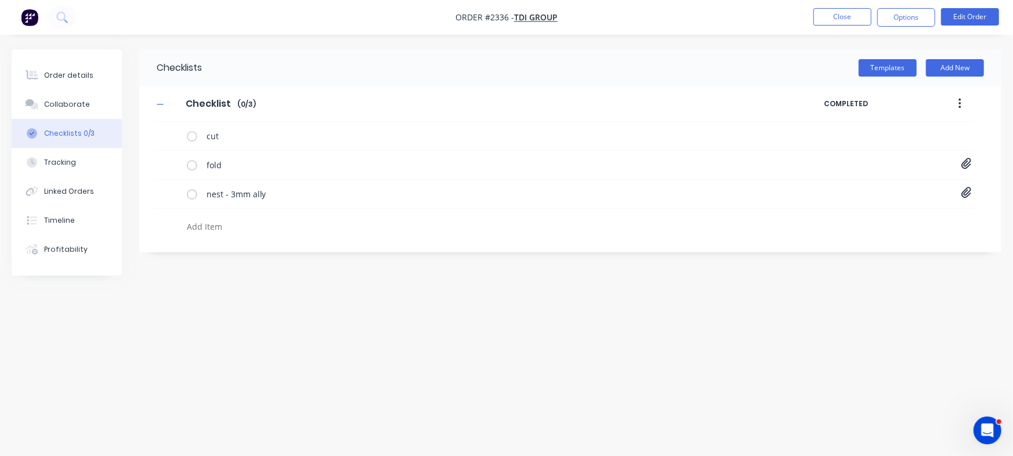
paste textarea "INV-3057"
type textarea "x"
type textarea "INV-3057"
click at [218, 226] on textarea "INV-3057" at bounding box center [446, 226] width 528 height 17
type textarea "x"
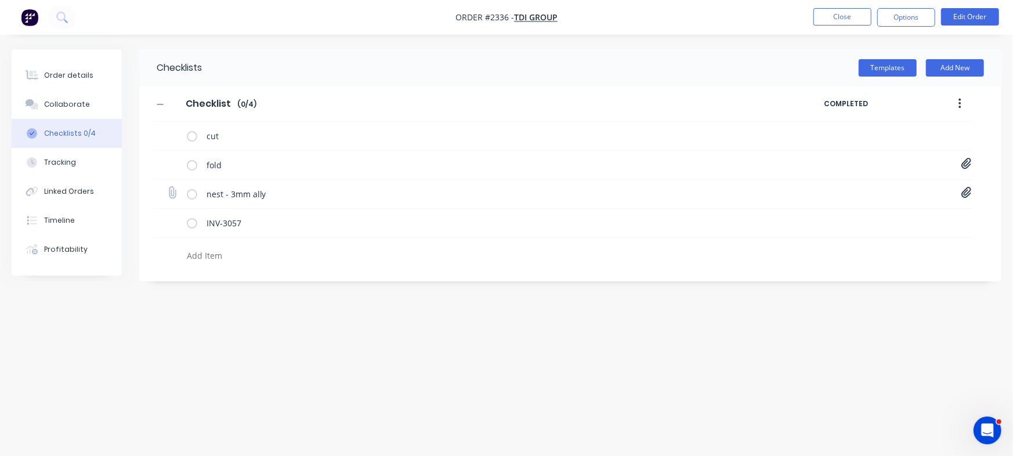
click at [967, 189] on icon at bounding box center [967, 193] width 10 height 12
click at [871, 216] on link "TDI 231 - 3mm ally_report.pdf" at bounding box center [873, 218] width 135 height 12
click at [63, 82] on button "Order details" at bounding box center [67, 75] width 110 height 29
type textarea "x"
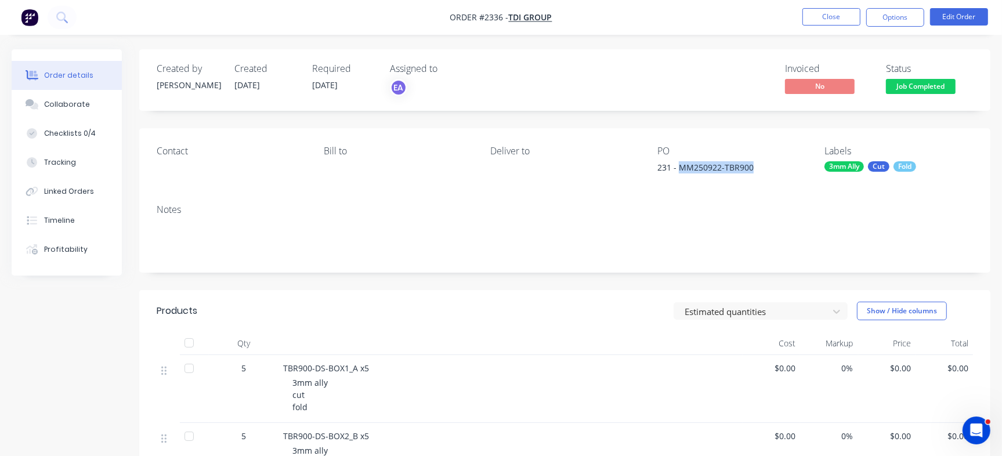
drag, startPoint x: 679, startPoint y: 166, endPoint x: 761, endPoint y: 163, distance: 82.5
click at [761, 163] on div "231 - MM250922-TBR900" at bounding box center [730, 169] width 145 height 16
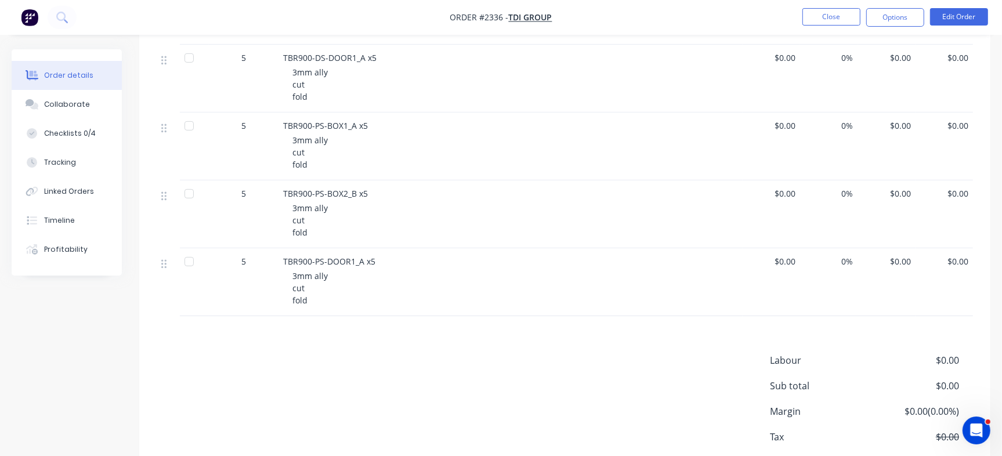
scroll to position [416, 0]
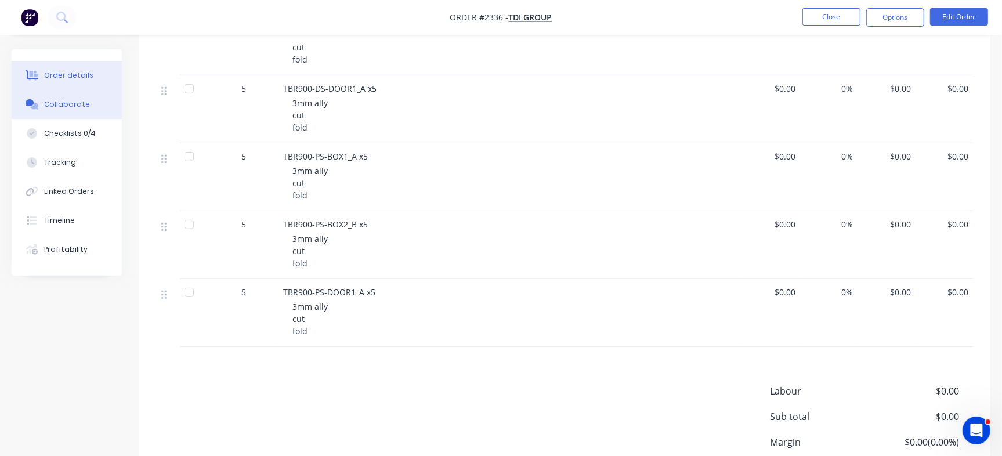
click at [91, 104] on button "Collaborate" at bounding box center [67, 104] width 110 height 29
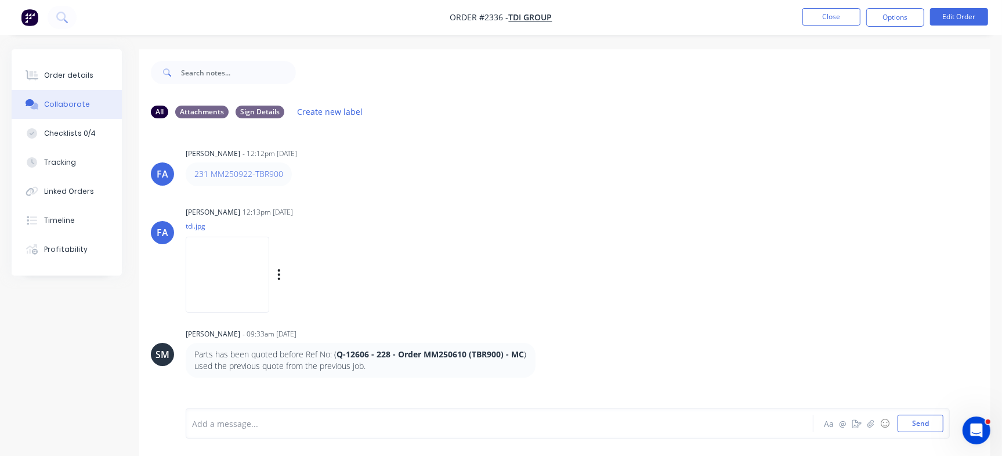
click at [222, 265] on img at bounding box center [228, 275] width 84 height 76
click at [844, 24] on button "Close" at bounding box center [832, 16] width 58 height 17
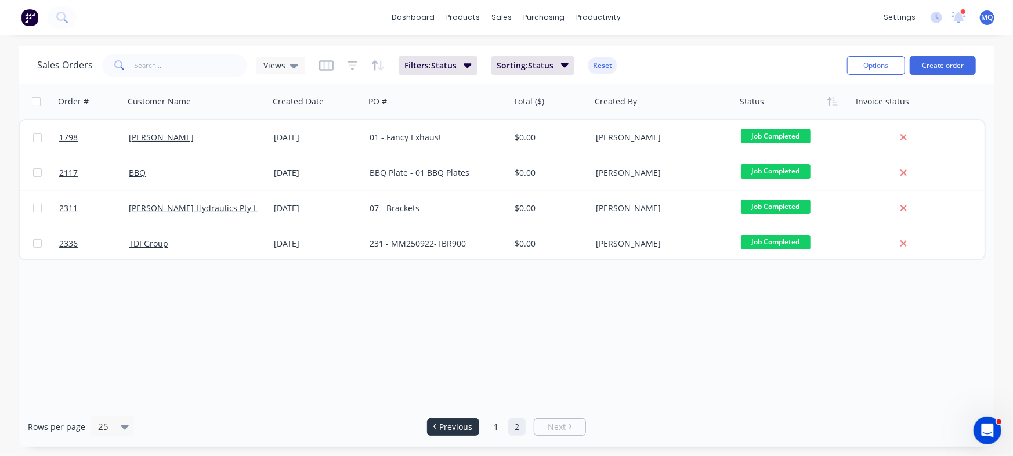
click at [462, 421] on span "Previous" at bounding box center [456, 427] width 33 height 12
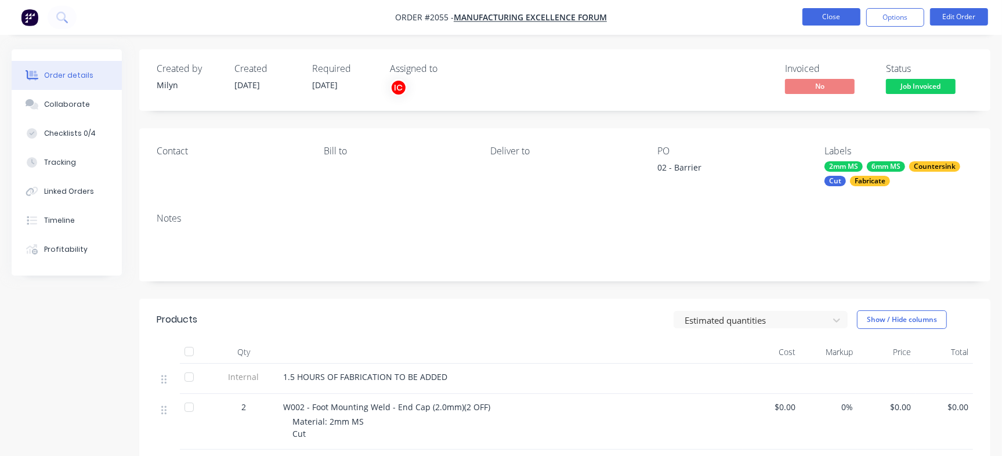
click at [814, 9] on button "Close" at bounding box center [832, 16] width 58 height 17
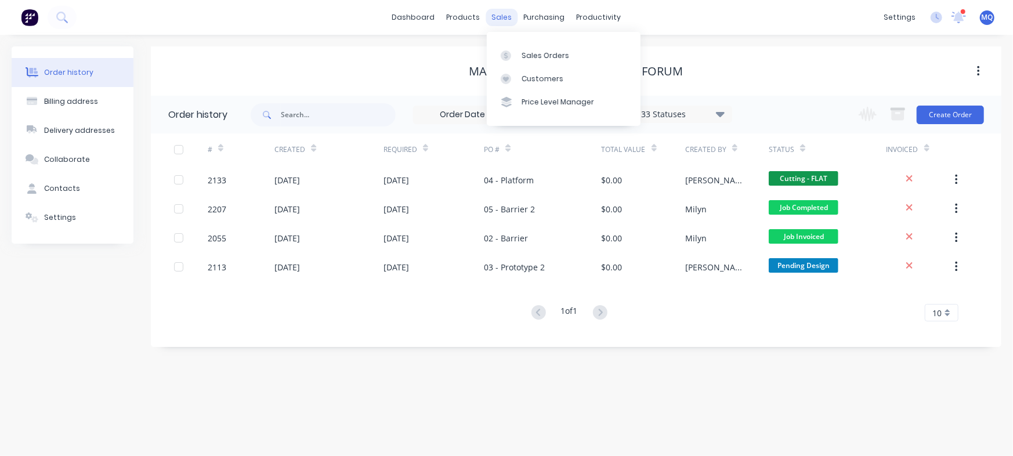
click at [513, 24] on div "sales" at bounding box center [502, 17] width 32 height 17
click at [513, 45] on link "Sales Orders" at bounding box center [564, 55] width 154 height 23
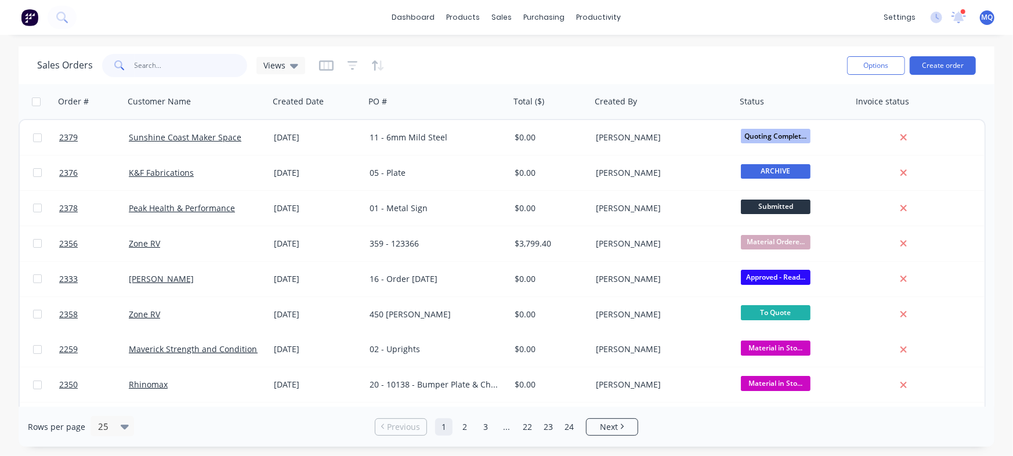
click at [210, 62] on input "text" at bounding box center [191, 65] width 113 height 23
type input "2496"
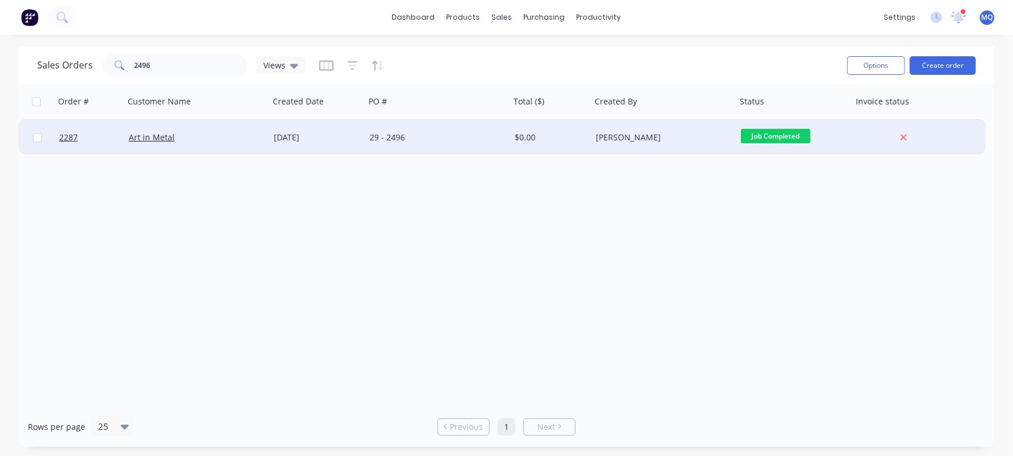
click at [376, 148] on div "29 - 2496" at bounding box center [437, 137] width 145 height 35
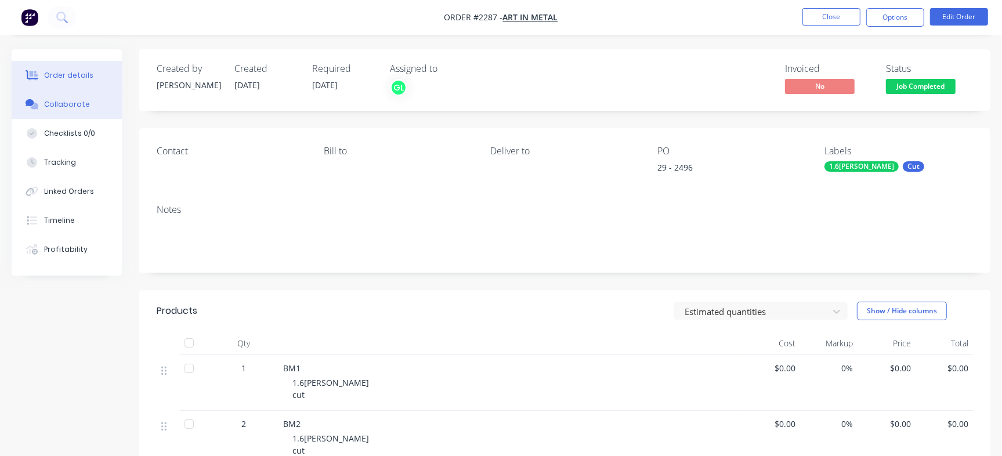
click at [92, 105] on button "Collaborate" at bounding box center [67, 104] width 110 height 29
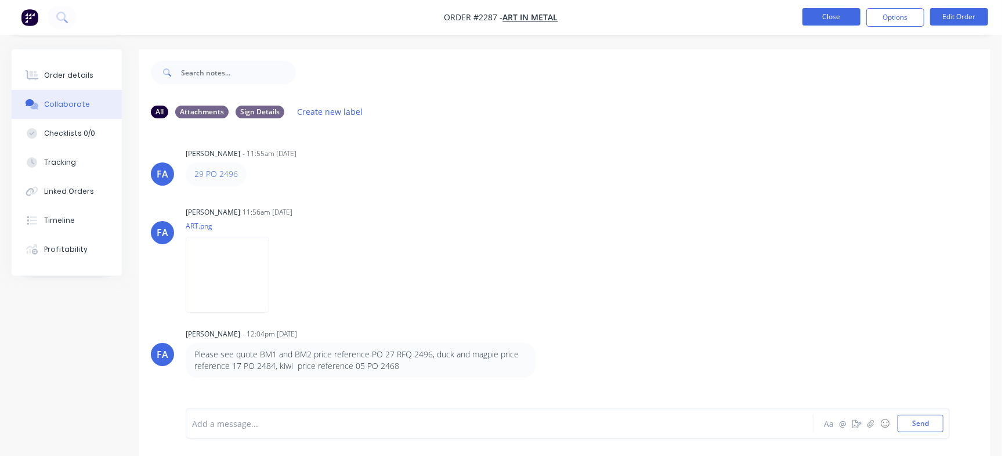
click at [836, 24] on button "Close" at bounding box center [832, 16] width 58 height 17
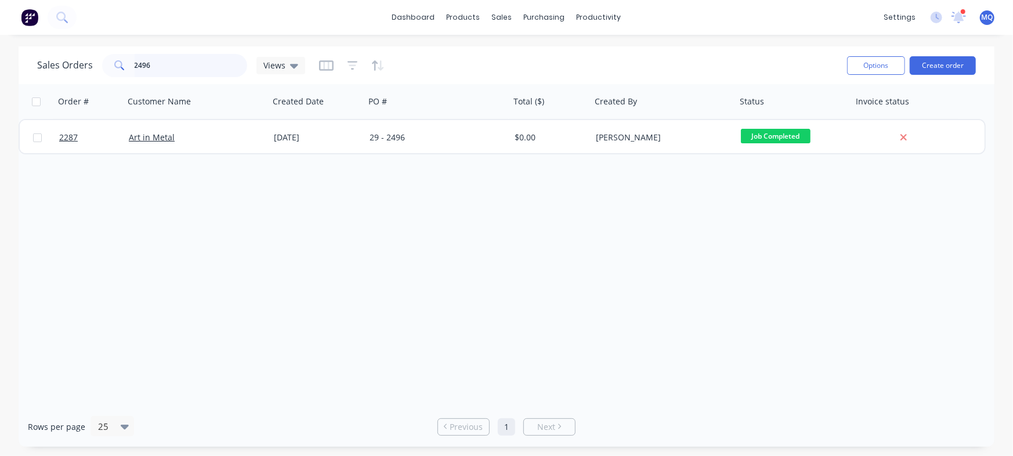
click at [151, 62] on input "2496" at bounding box center [191, 65] width 113 height 23
type input "art in"
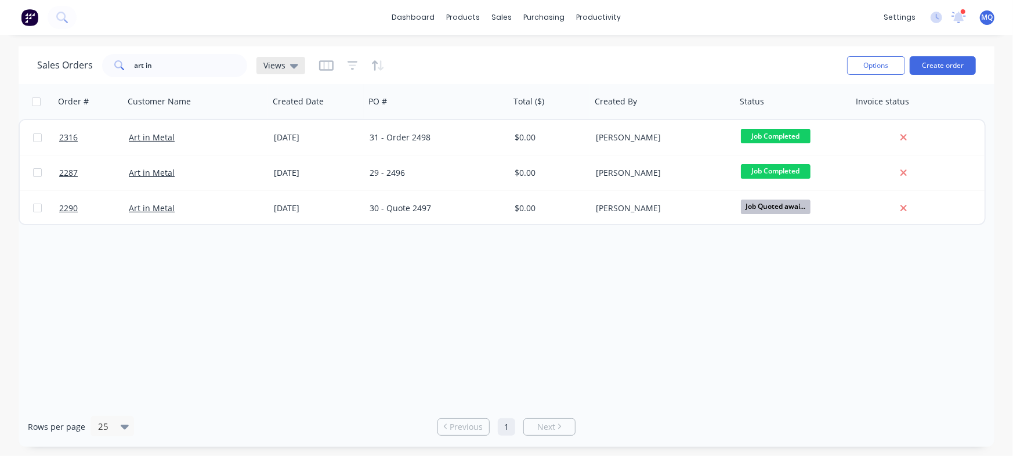
click at [270, 71] on div "Views" at bounding box center [281, 65] width 49 height 17
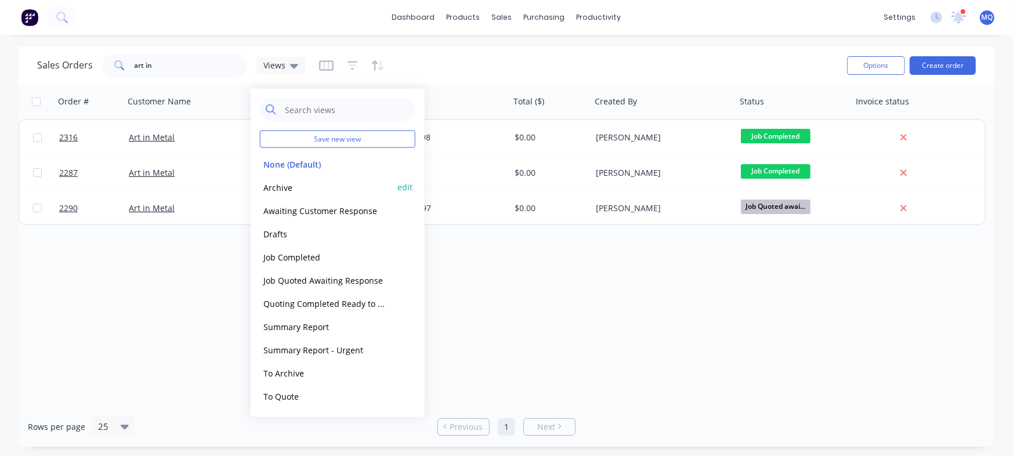
click at [283, 186] on button "Archive" at bounding box center [326, 187] width 132 height 13
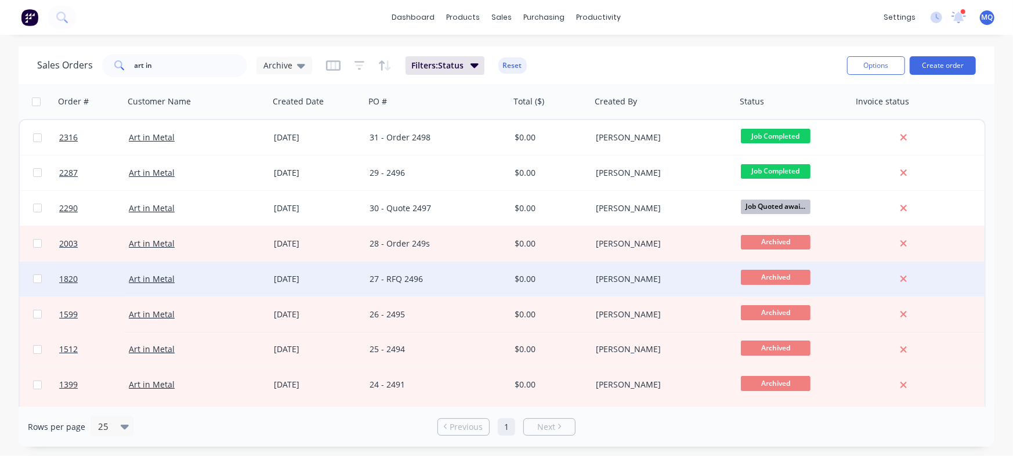
click at [395, 276] on div "27 - RFQ 2496" at bounding box center [434, 279] width 129 height 12
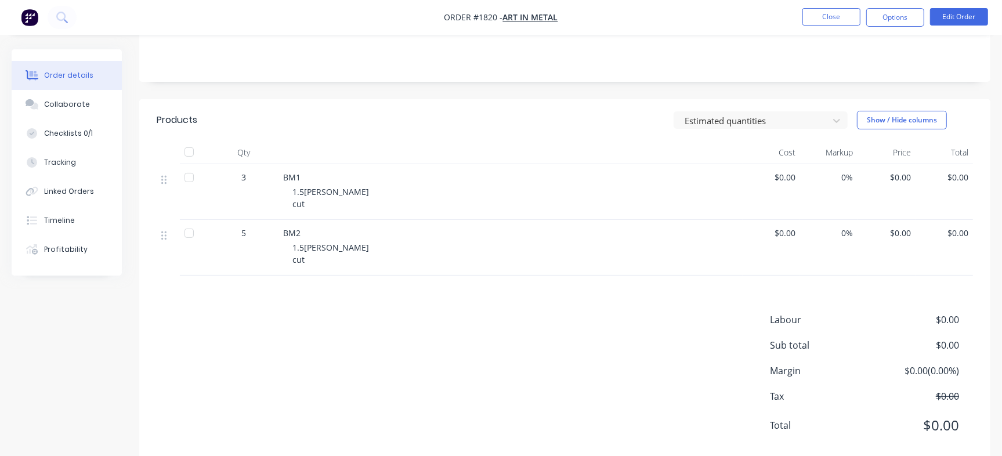
scroll to position [190, 0]
click at [95, 119] on button "Checklists 0/1" at bounding box center [67, 133] width 110 height 29
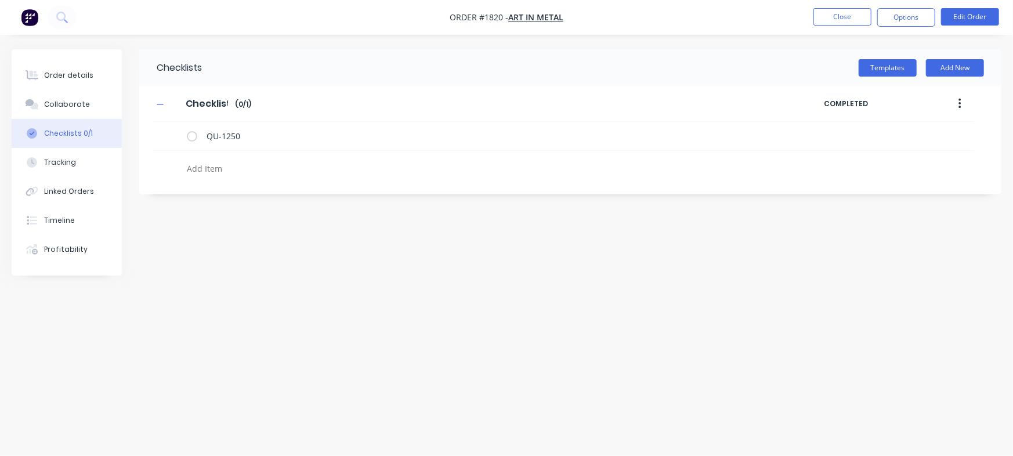
type textarea "x"
click at [84, 108] on div "Collaborate" at bounding box center [67, 104] width 46 height 10
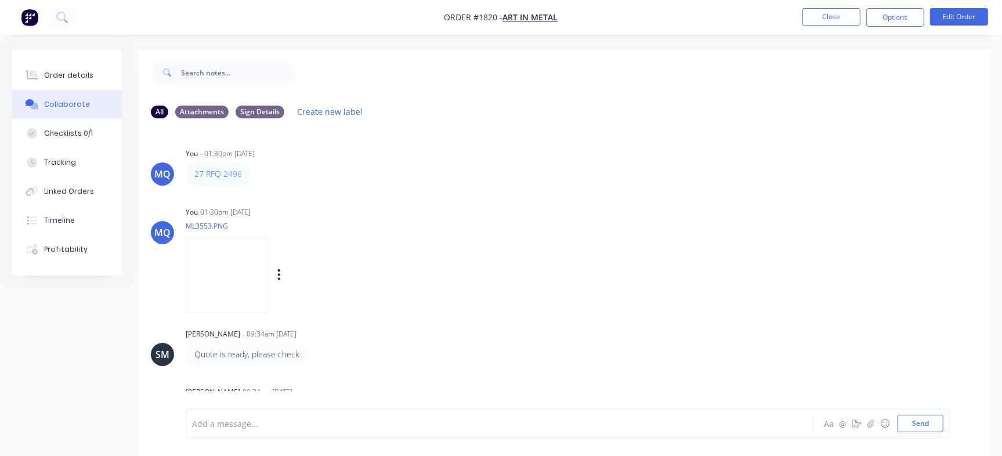
scroll to position [137, 0]
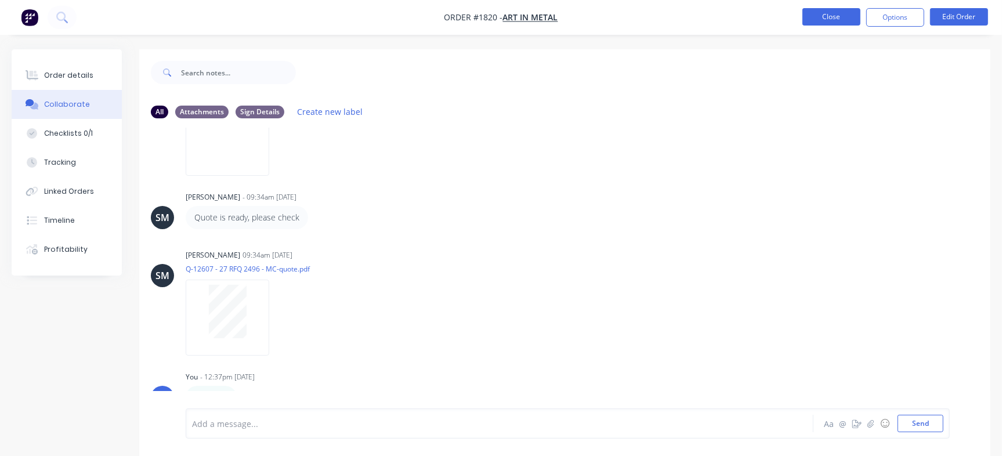
click at [827, 17] on button "Close" at bounding box center [832, 16] width 58 height 17
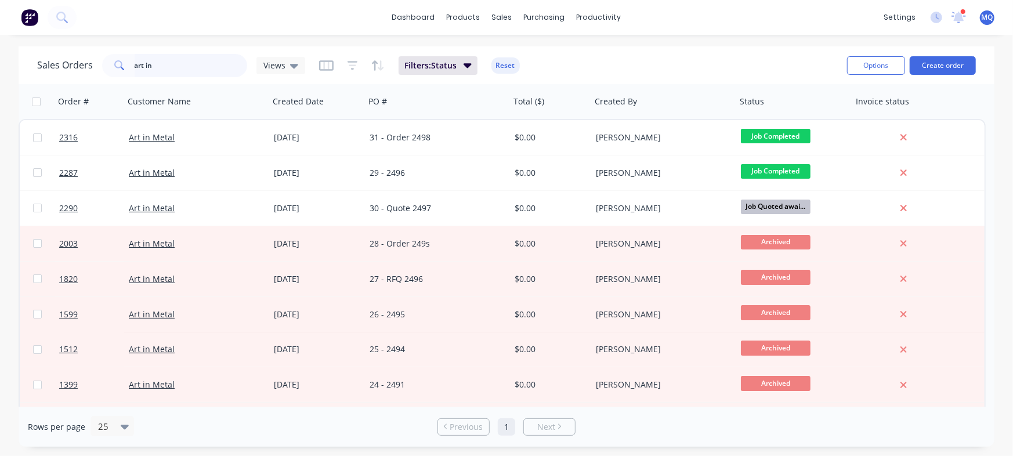
click at [215, 70] on input "art in" at bounding box center [191, 65] width 113 height 23
paste input "TBR900-DS-BOX1_A"
type input "TBR900-DS-BOX1_A"
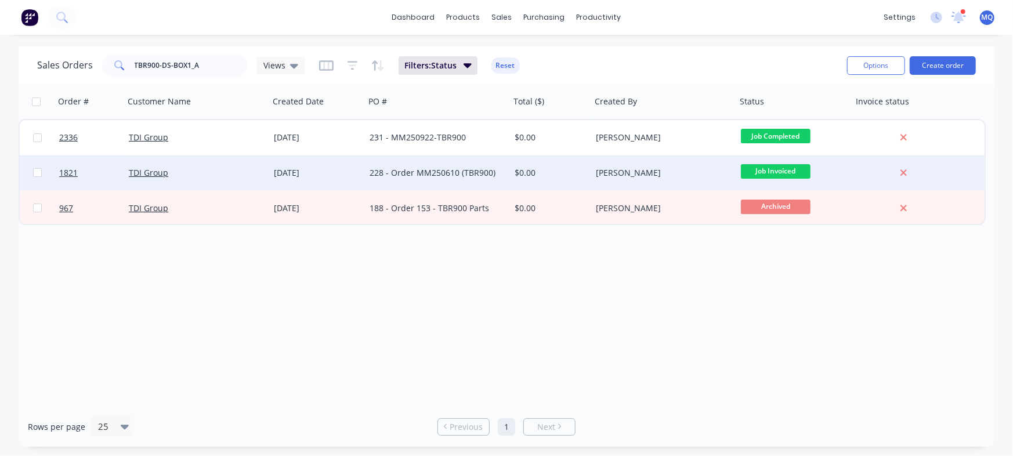
click at [454, 178] on div "228 - Order MM250610 (TBR900)" at bounding box center [434, 173] width 129 height 12
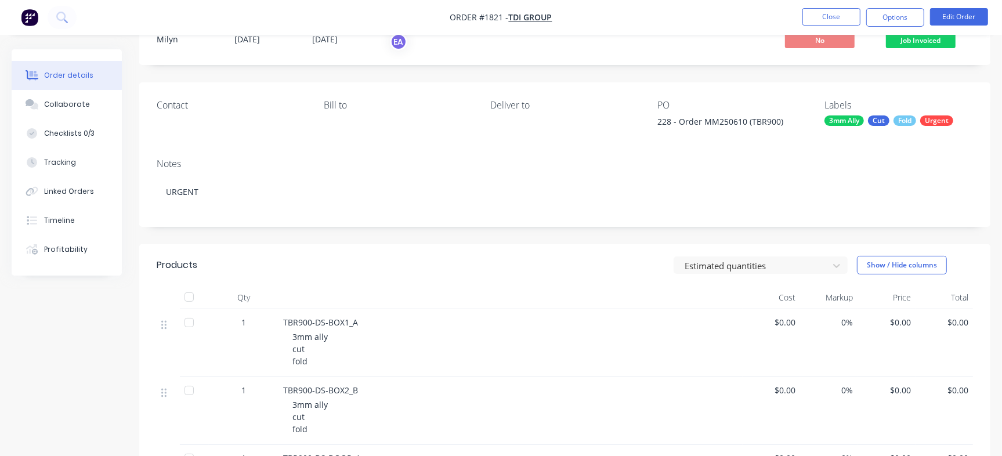
scroll to position [35, 0]
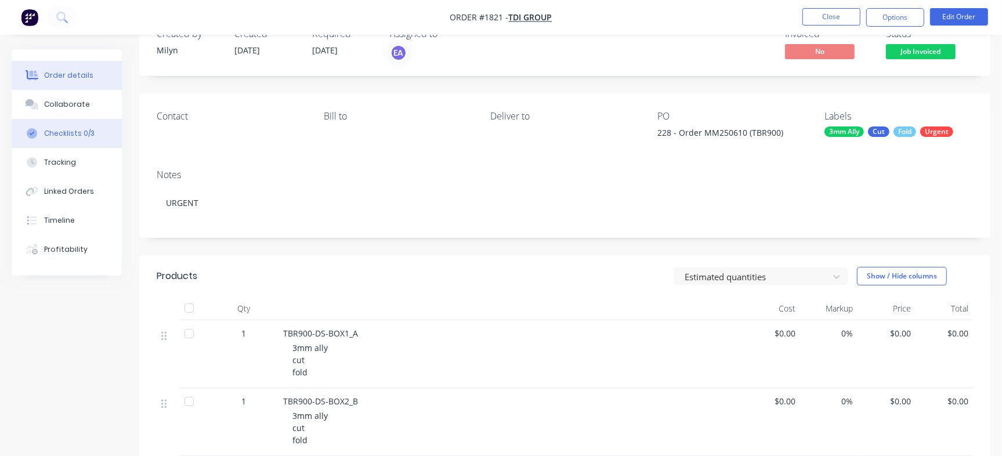
click at [110, 127] on button "Checklists 0/3" at bounding box center [67, 133] width 110 height 29
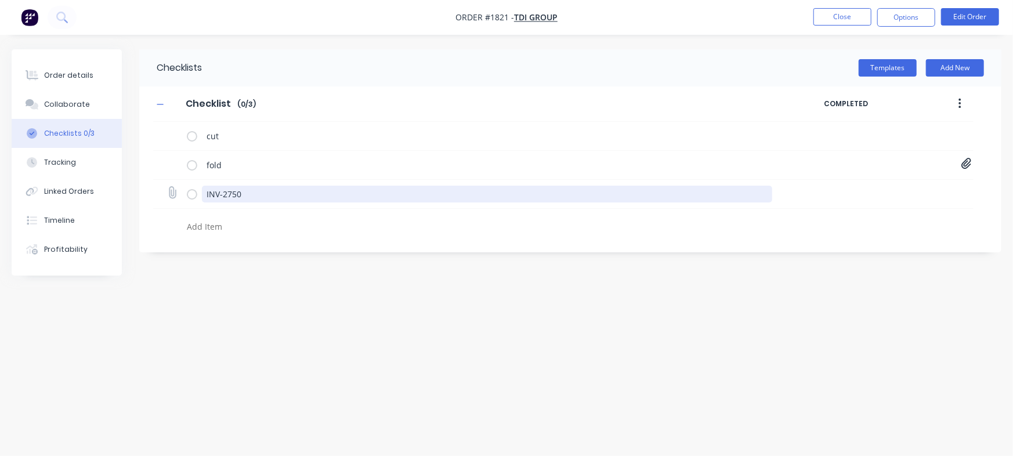
click at [246, 198] on textarea "INV-2750" at bounding box center [487, 194] width 571 height 17
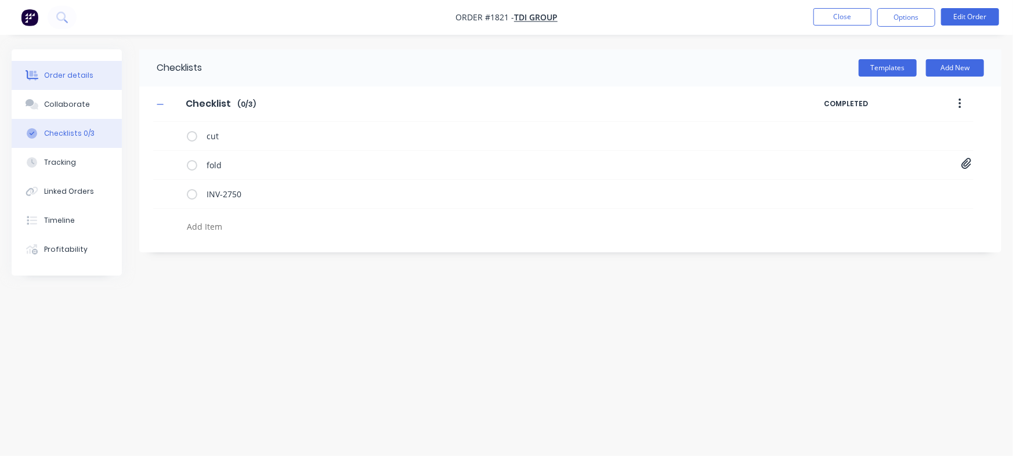
type textarea "x"
click at [98, 78] on button "Order details" at bounding box center [67, 75] width 110 height 29
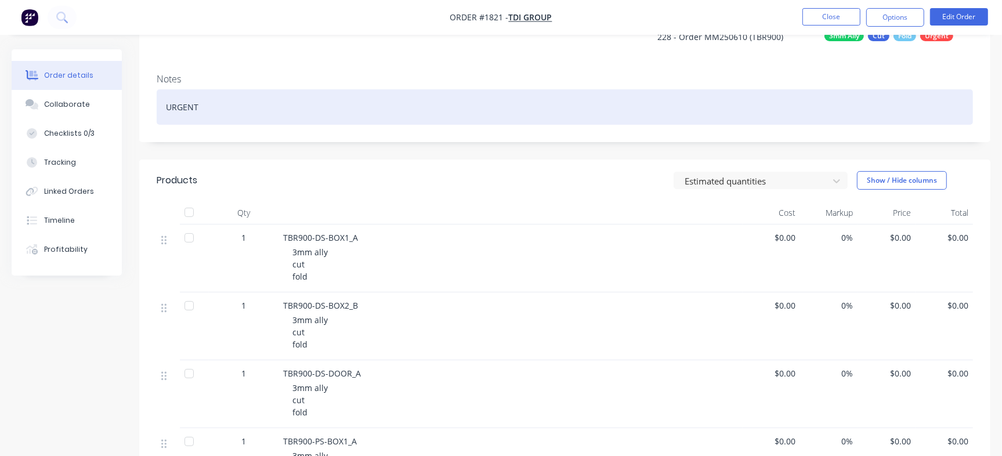
scroll to position [129, 0]
